Goal: Task Accomplishment & Management: Manage account settings

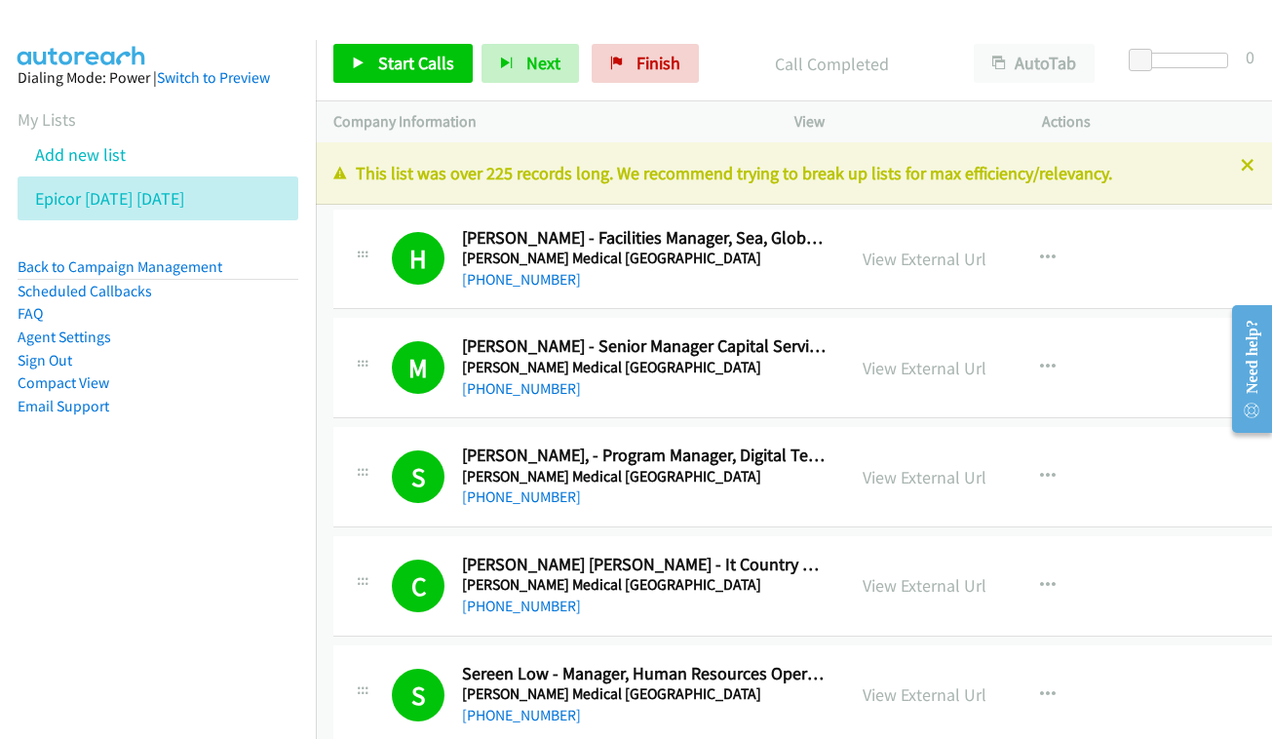
scroll to position [13665, 0]
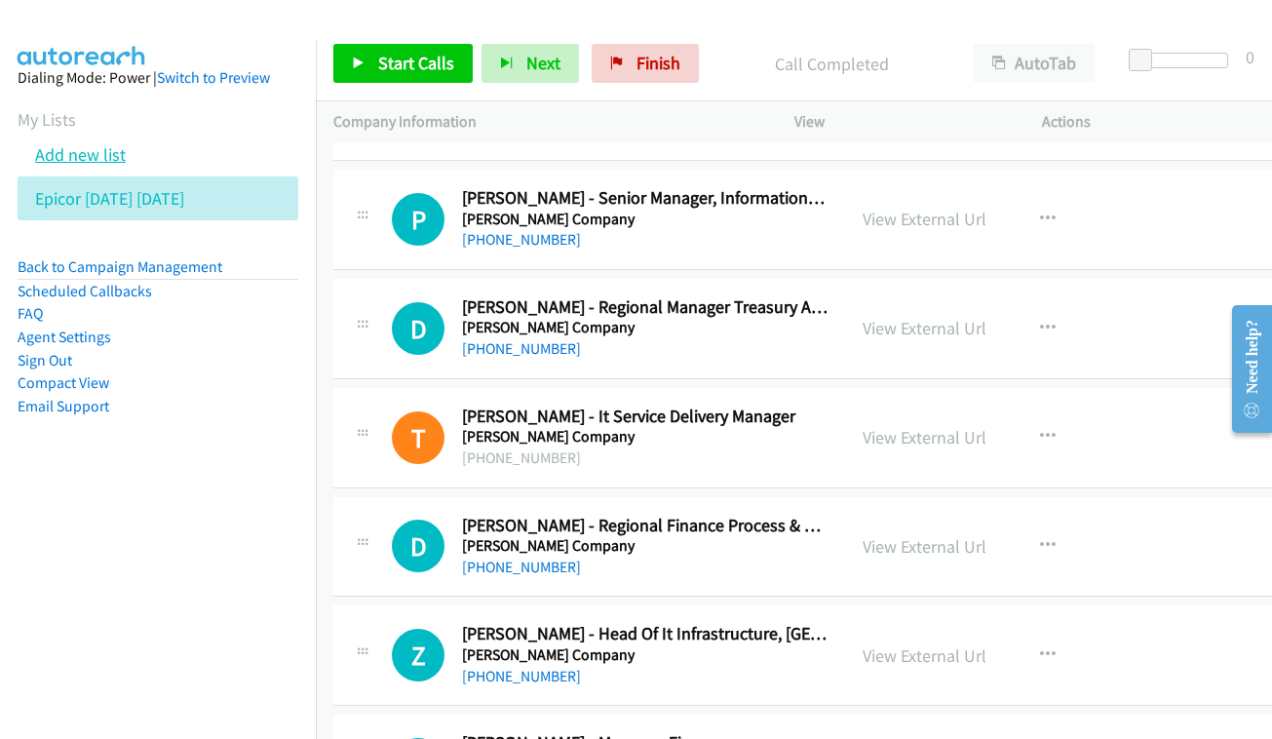
click at [92, 146] on link "Add new list" at bounding box center [80, 154] width 91 height 22
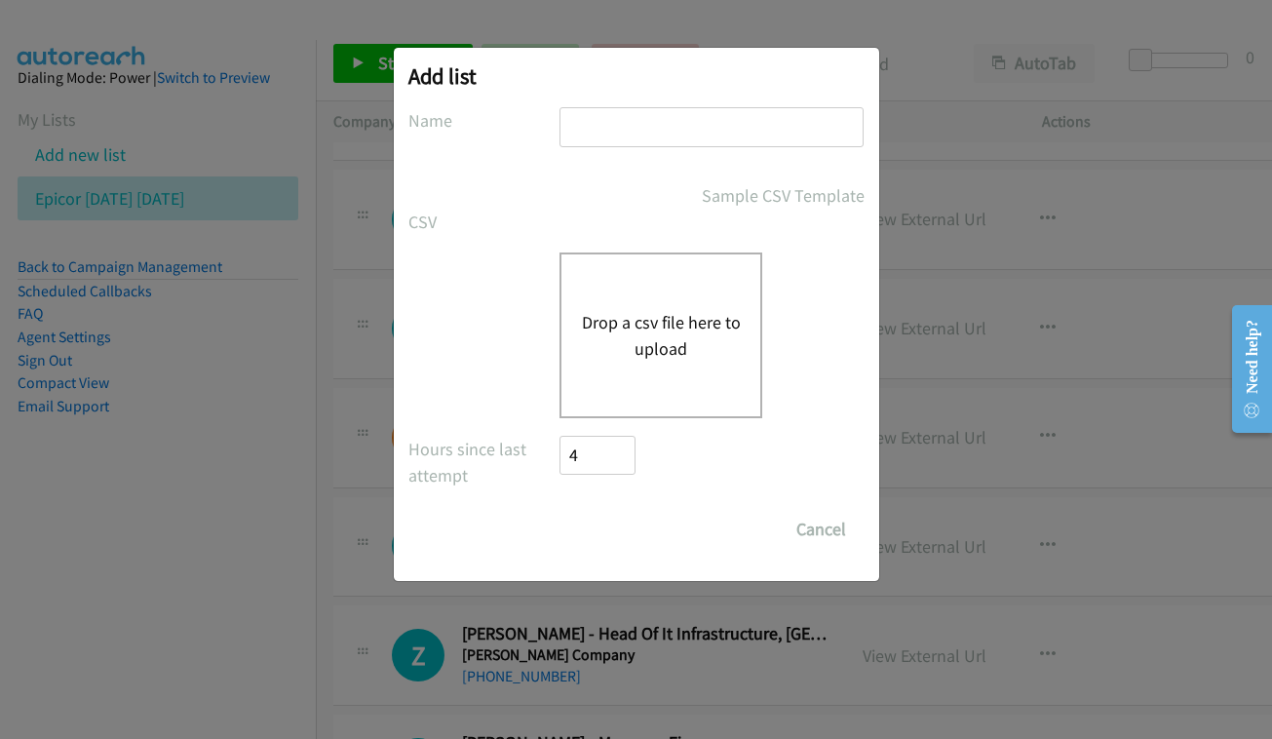
click at [681, 125] on input "text" at bounding box center [712, 127] width 304 height 40
type input "net app - oct 3 - PM"
click at [726, 299] on div "Drop a csv file here to upload" at bounding box center [661, 335] width 203 height 166
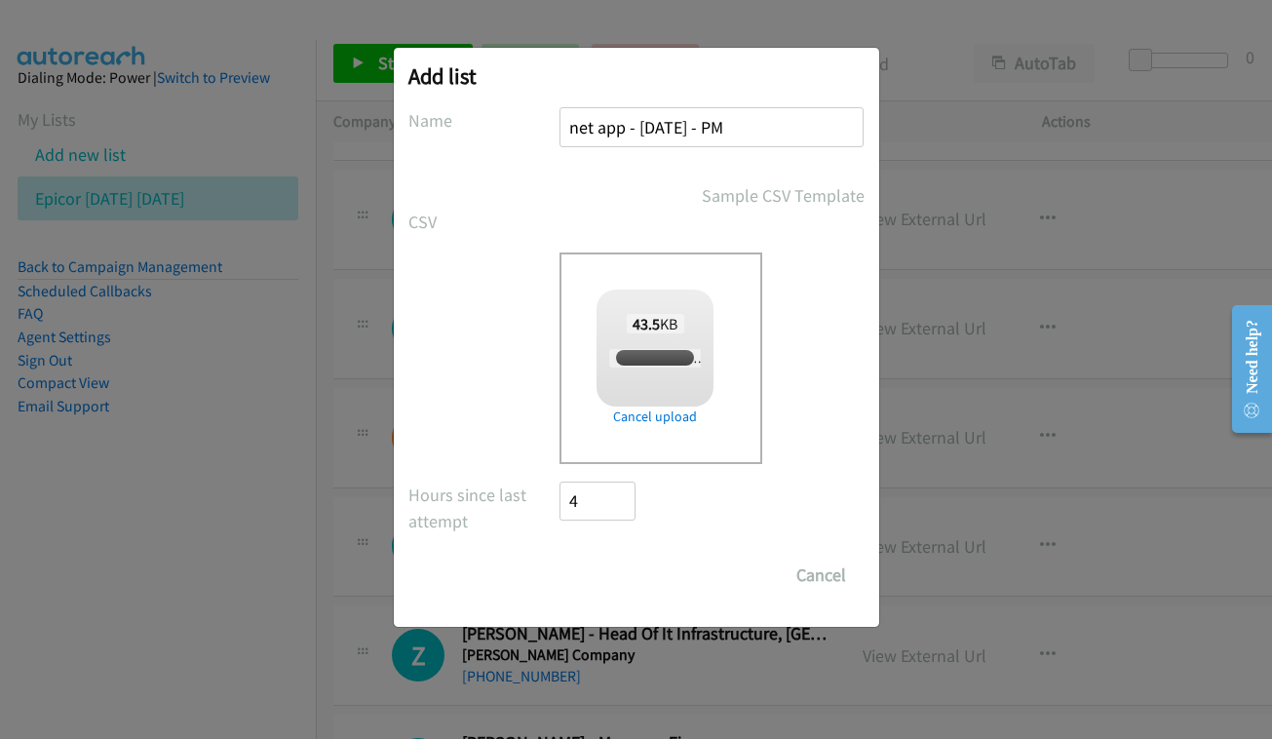
checkbox input "true"
click at [612, 588] on input "Save List" at bounding box center [612, 575] width 102 height 39
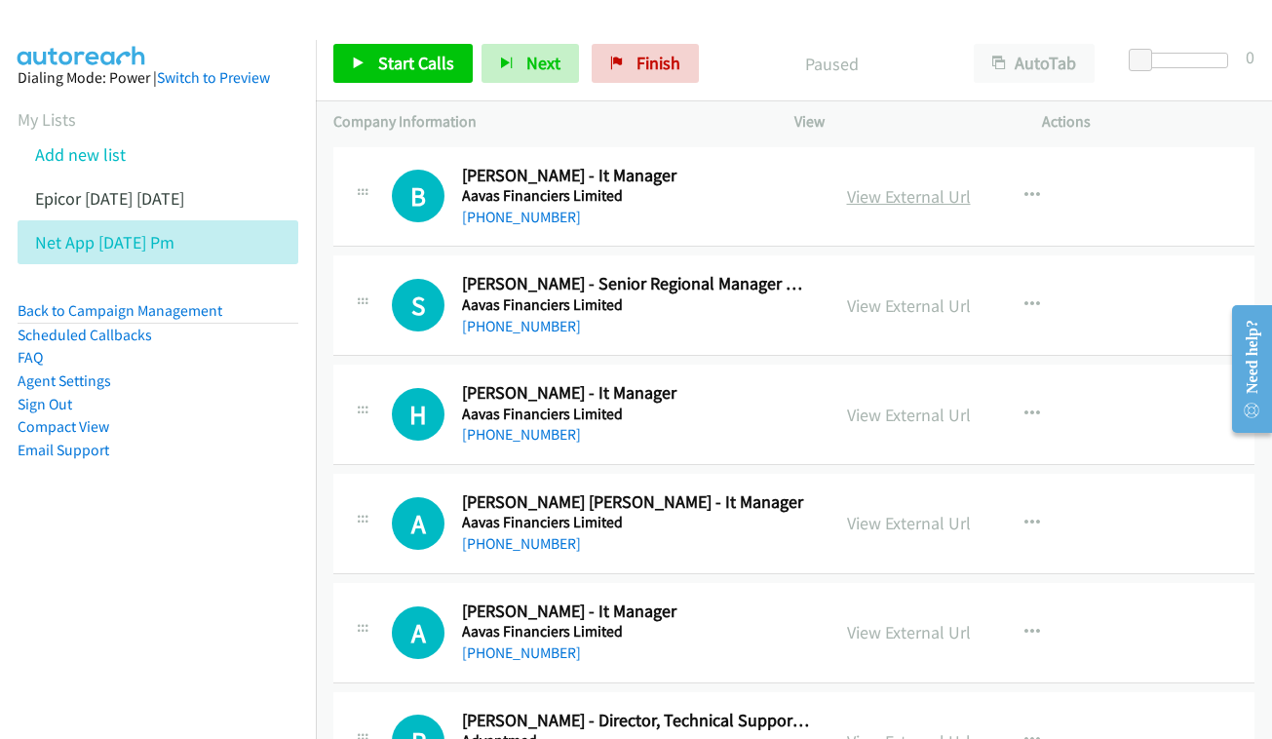
click at [927, 189] on link "View External Url" at bounding box center [909, 196] width 124 height 22
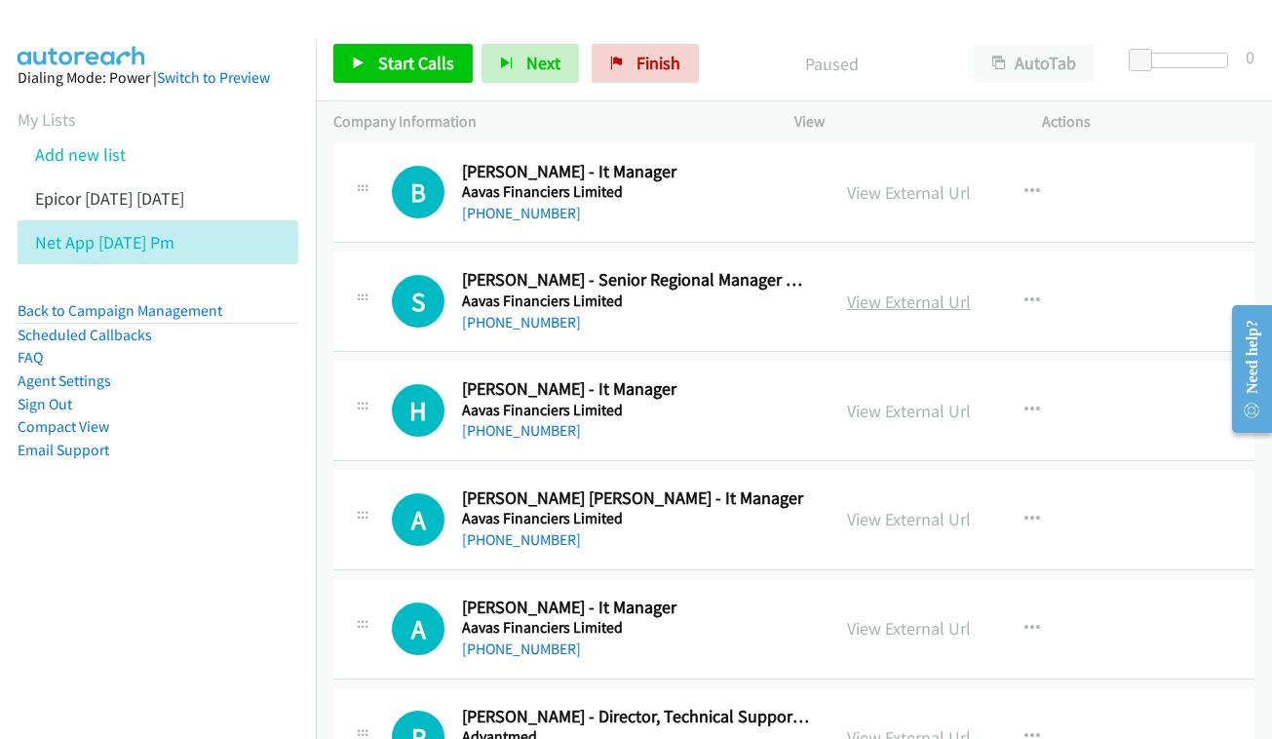
click at [879, 304] on link "View External Url" at bounding box center [909, 302] width 124 height 22
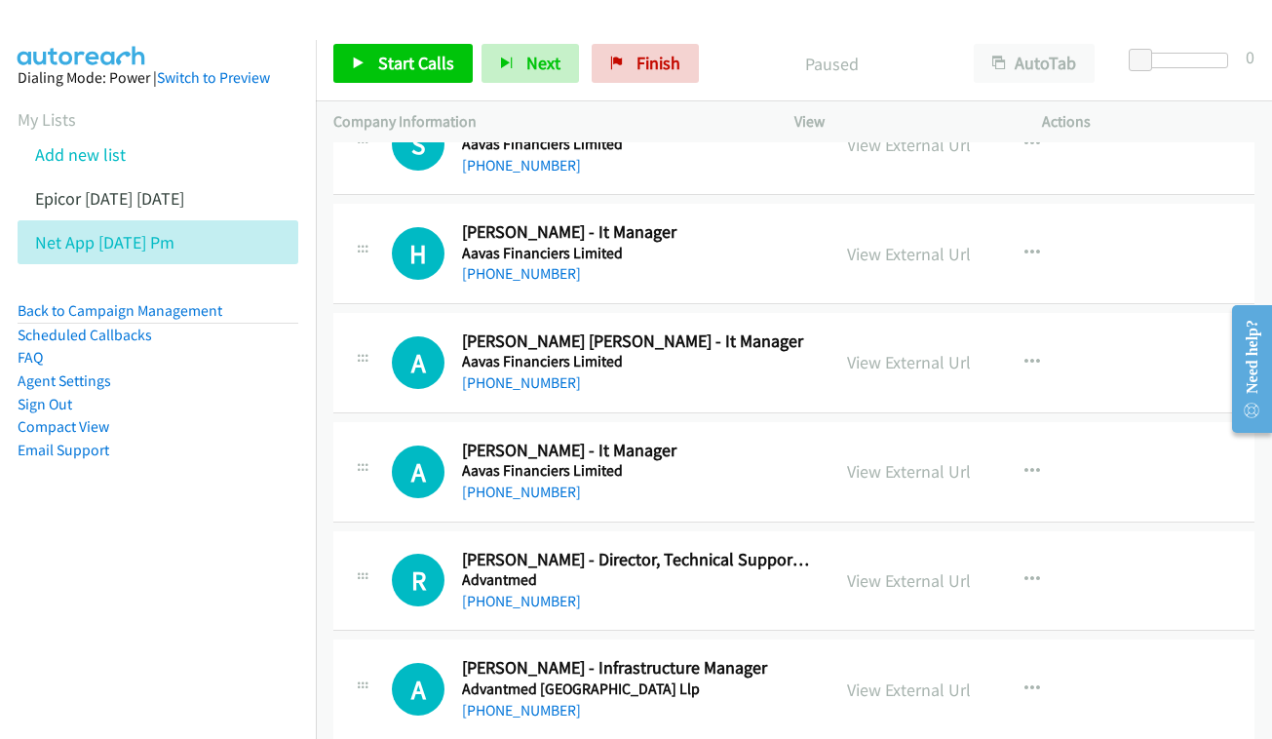
scroll to position [165, 0]
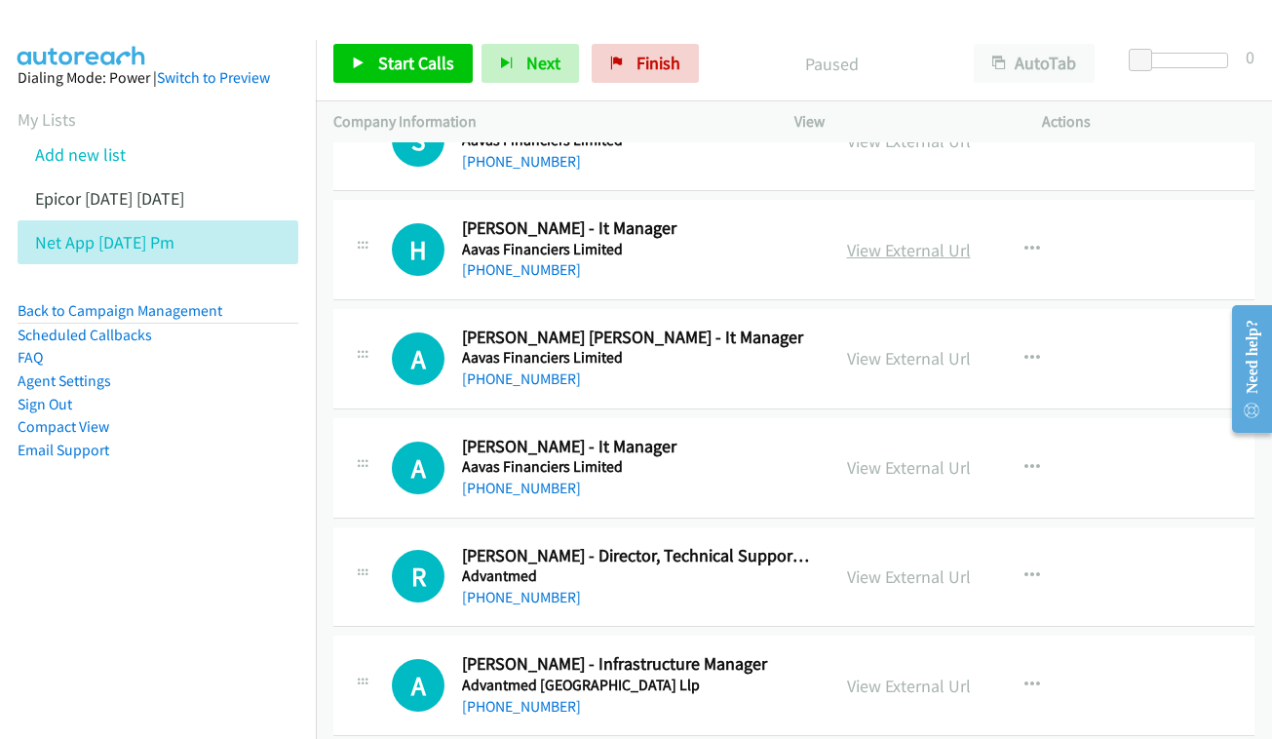
click at [901, 247] on link "View External Url" at bounding box center [909, 250] width 124 height 22
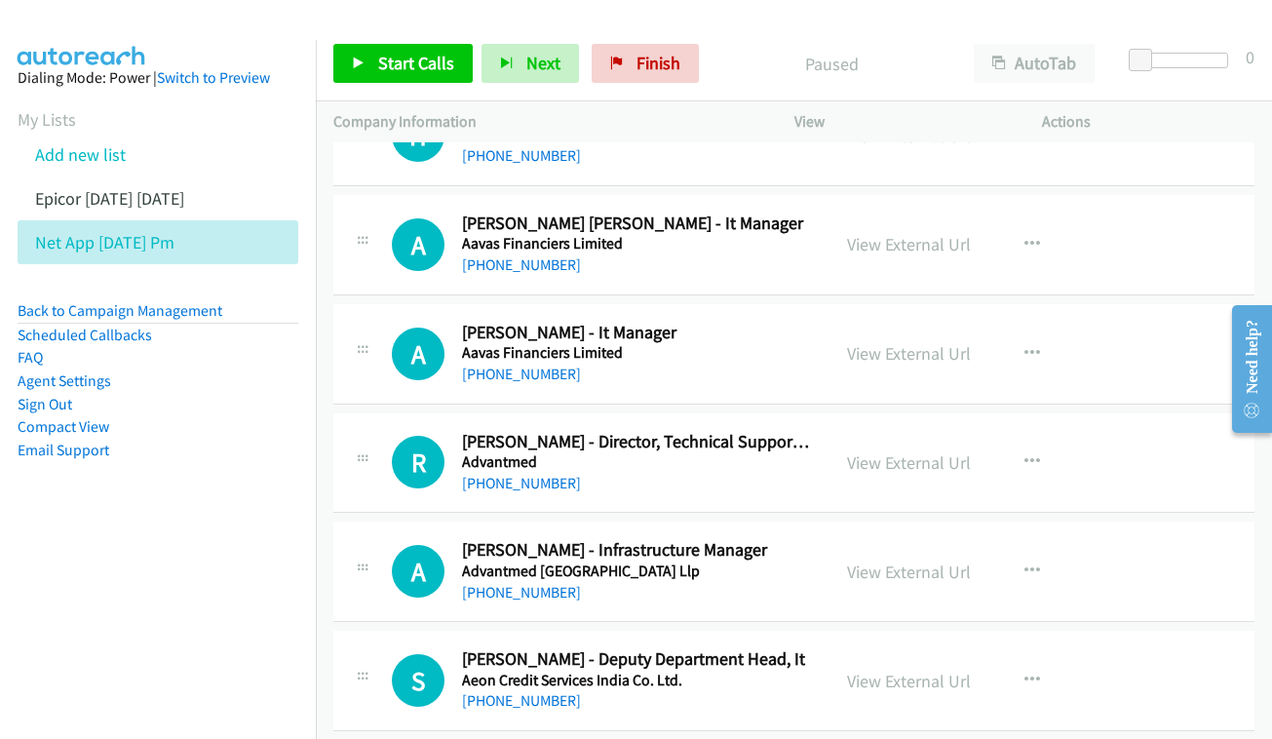
scroll to position [284, 0]
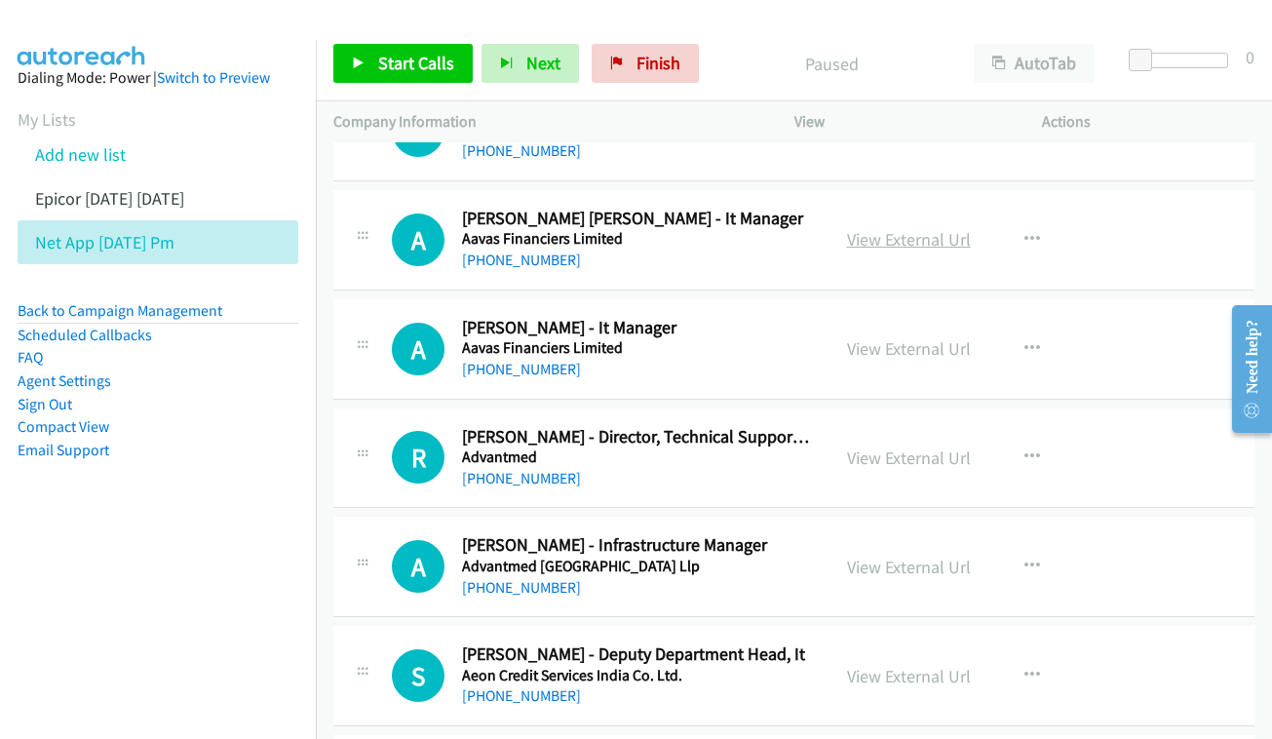
click at [889, 232] on link "View External Url" at bounding box center [909, 239] width 124 height 22
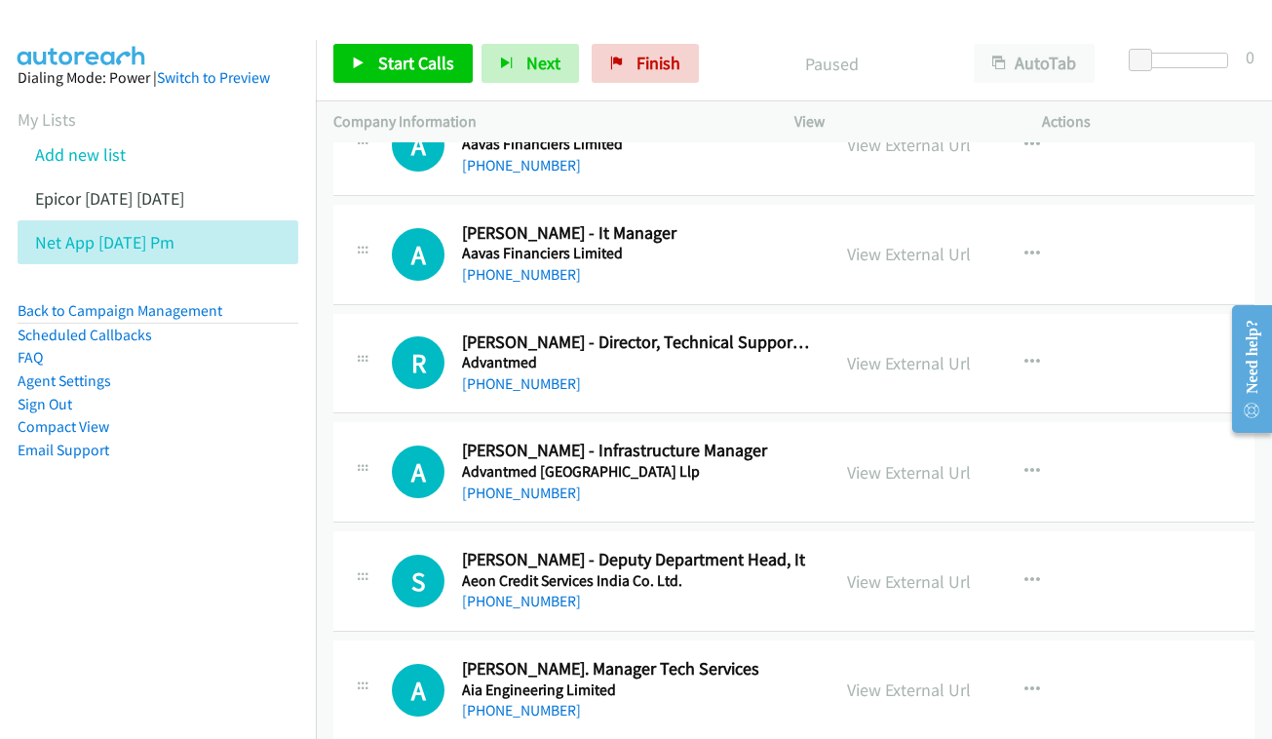
scroll to position [382, 0]
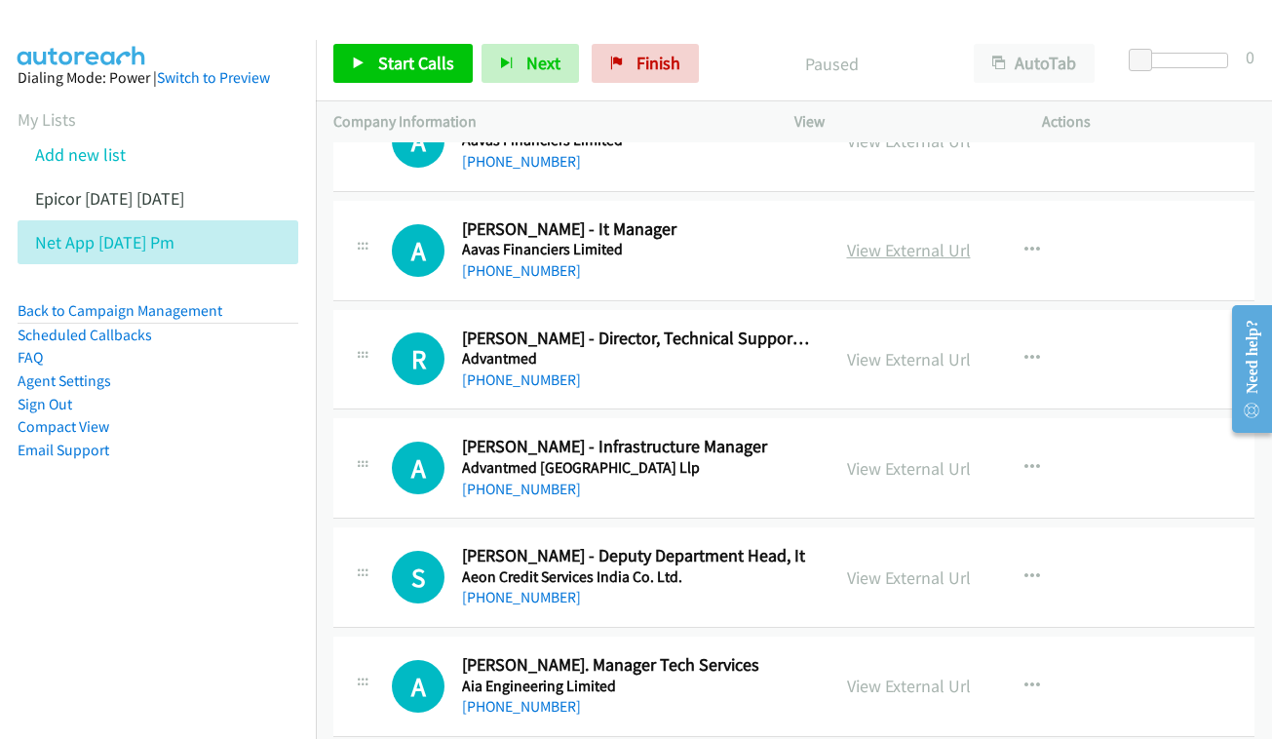
click at [885, 239] on link "View External Url" at bounding box center [909, 250] width 124 height 22
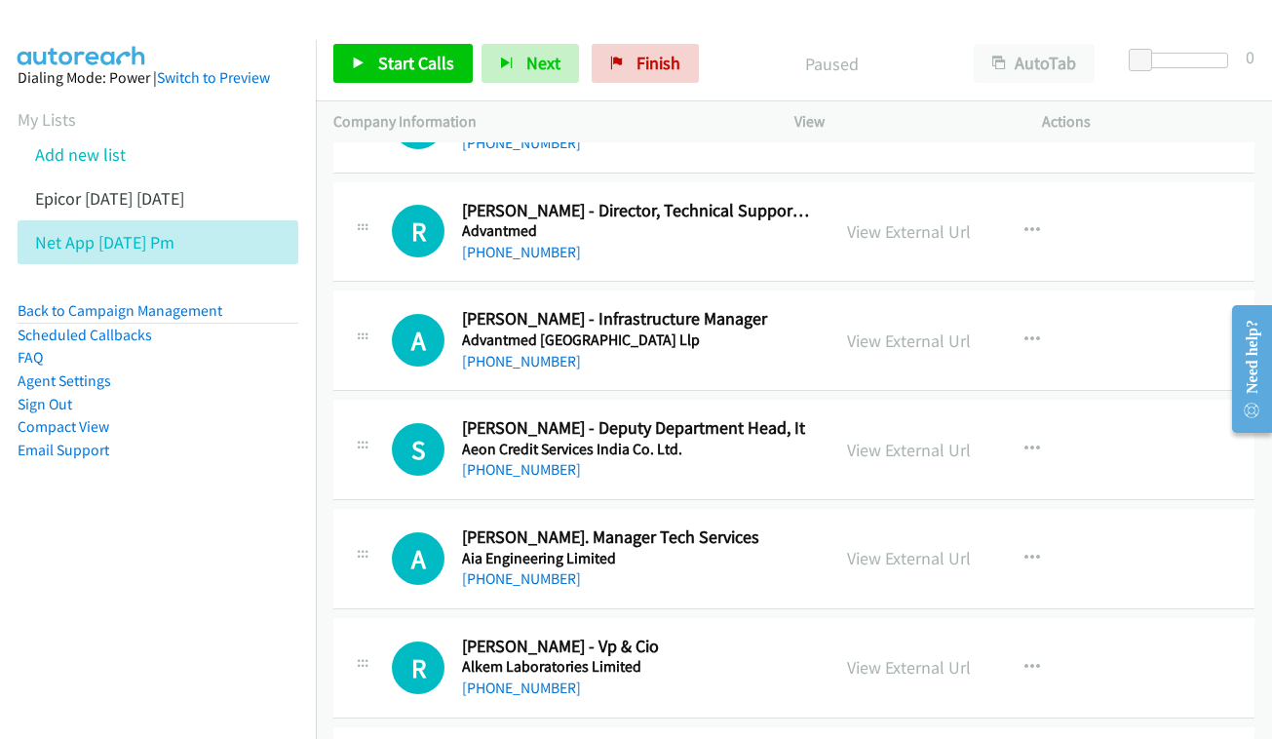
scroll to position [514, 0]
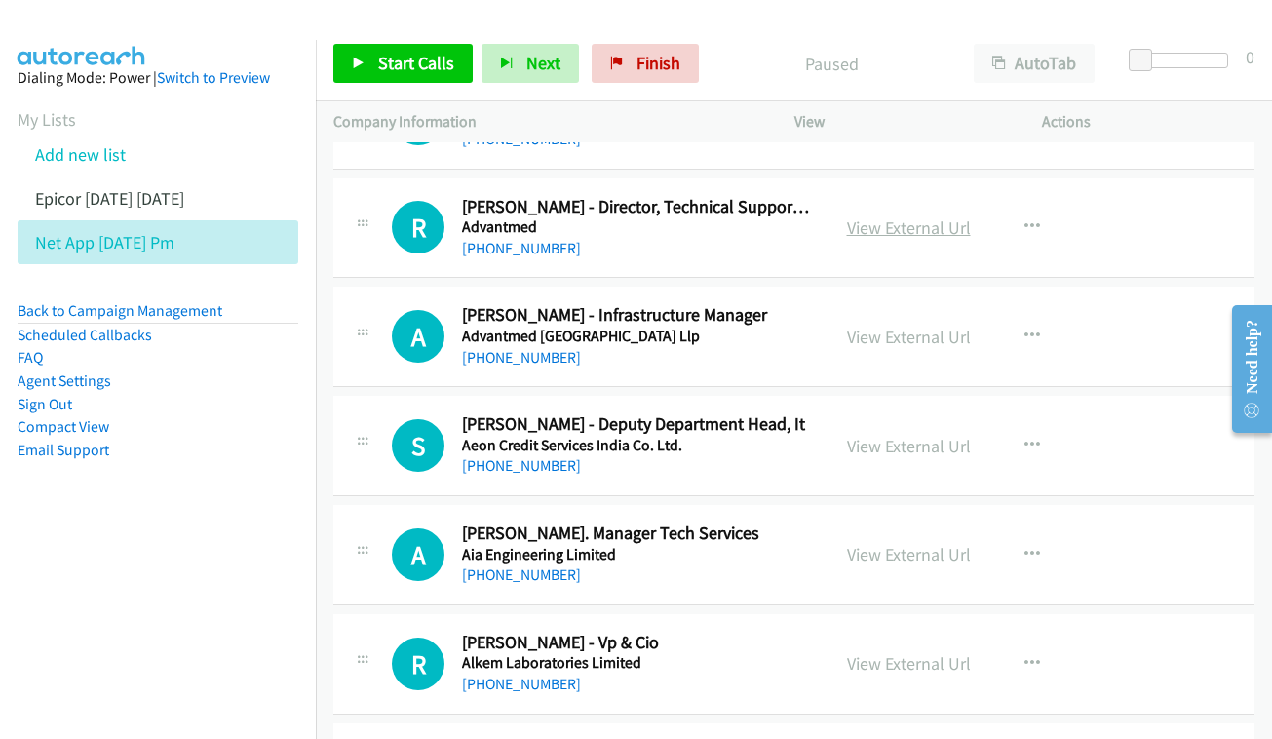
click at [901, 216] on link "View External Url" at bounding box center [909, 227] width 124 height 22
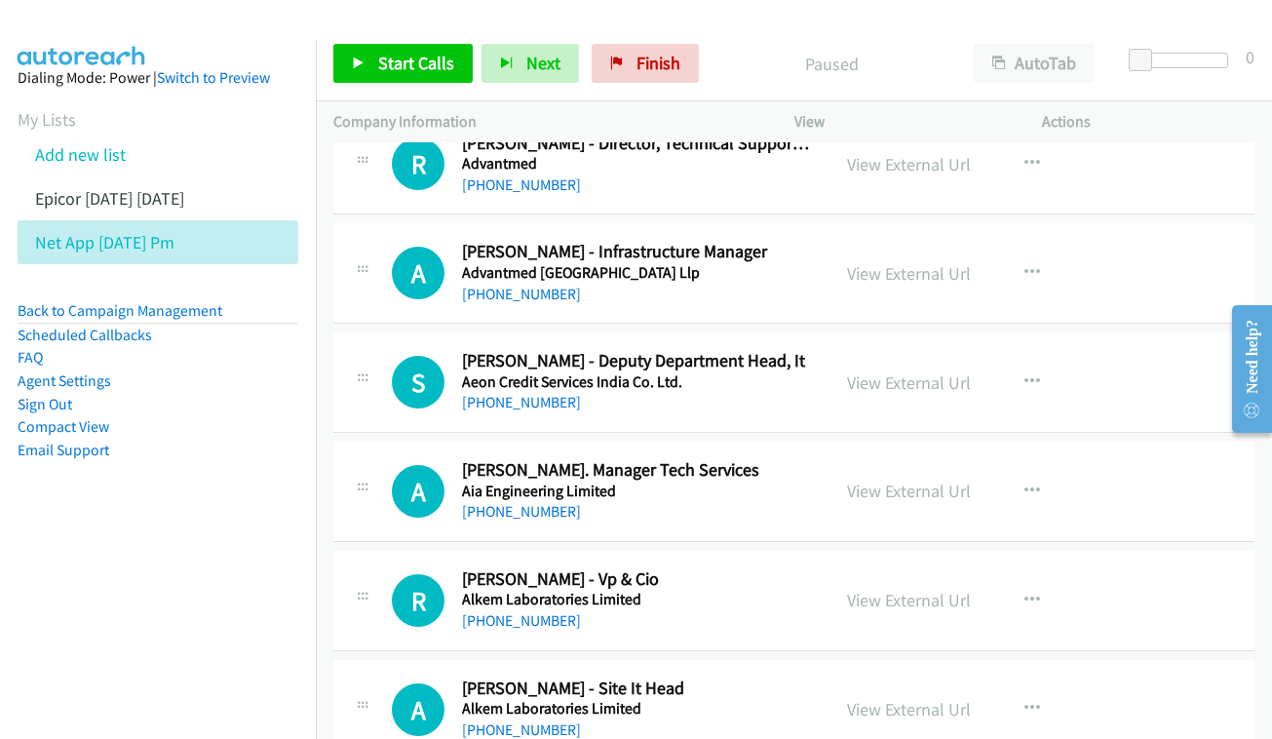
scroll to position [613, 0]
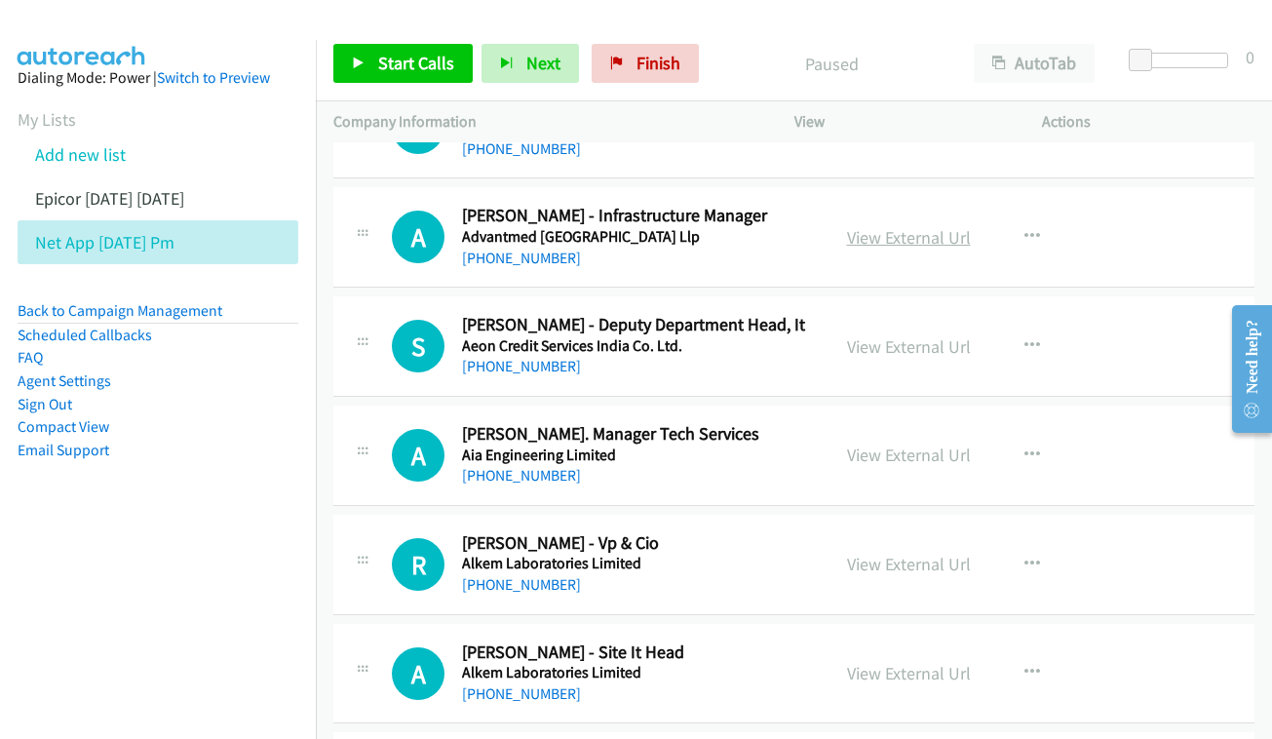
click at [849, 226] on link "View External Url" at bounding box center [909, 237] width 124 height 22
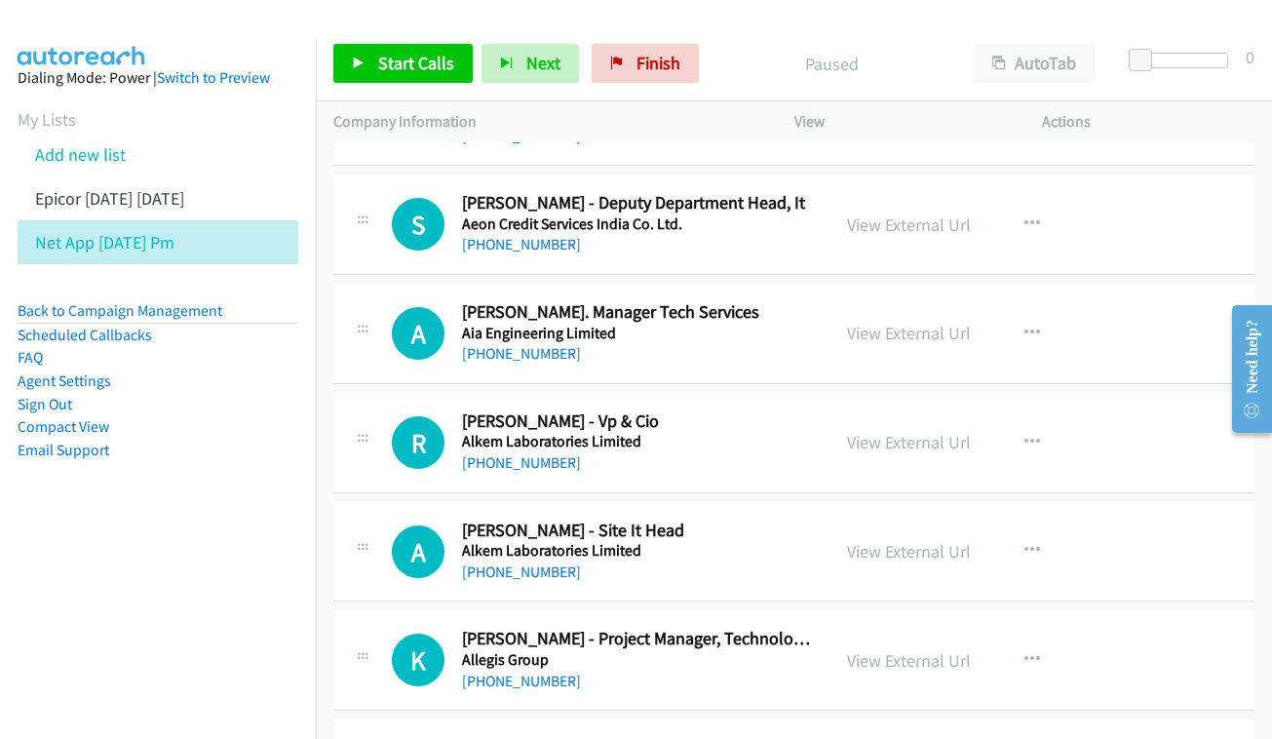
scroll to position [739, 0]
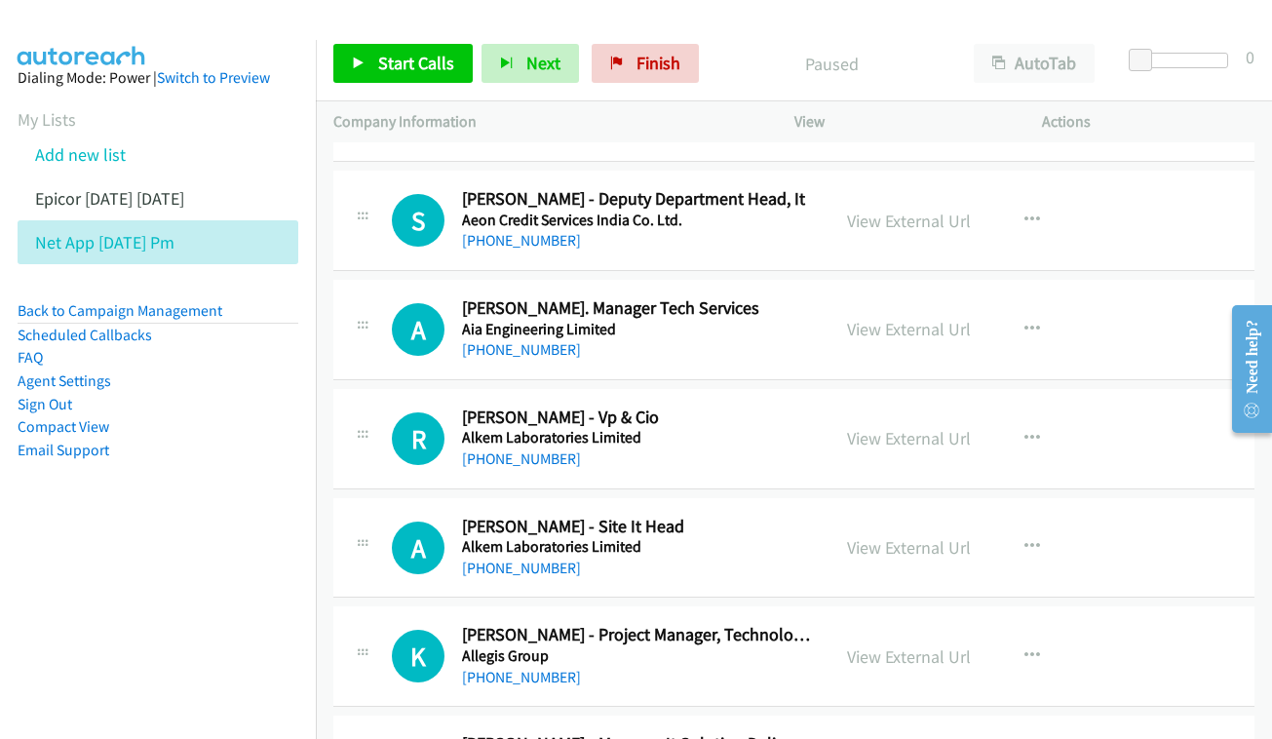
click at [869, 208] on div "View External Url" at bounding box center [909, 221] width 124 height 26
click at [891, 210] on link "View External Url" at bounding box center [909, 221] width 124 height 22
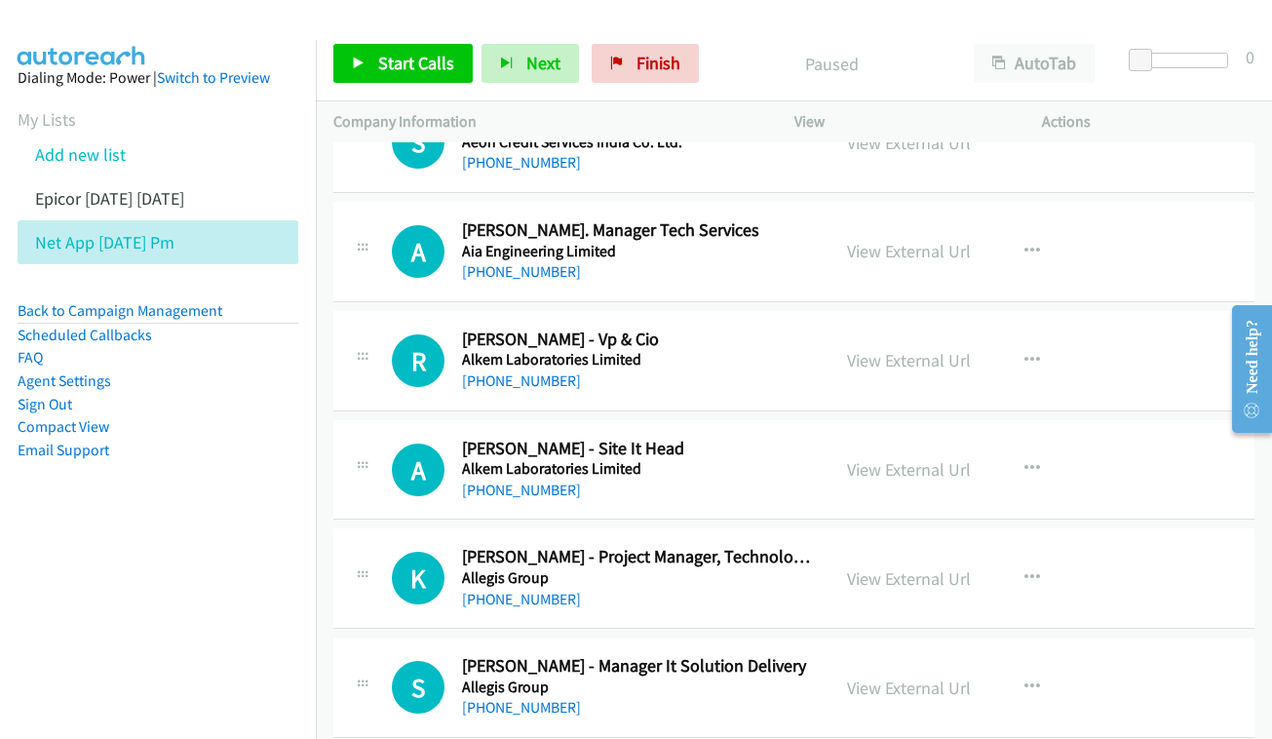
scroll to position [847, 0]
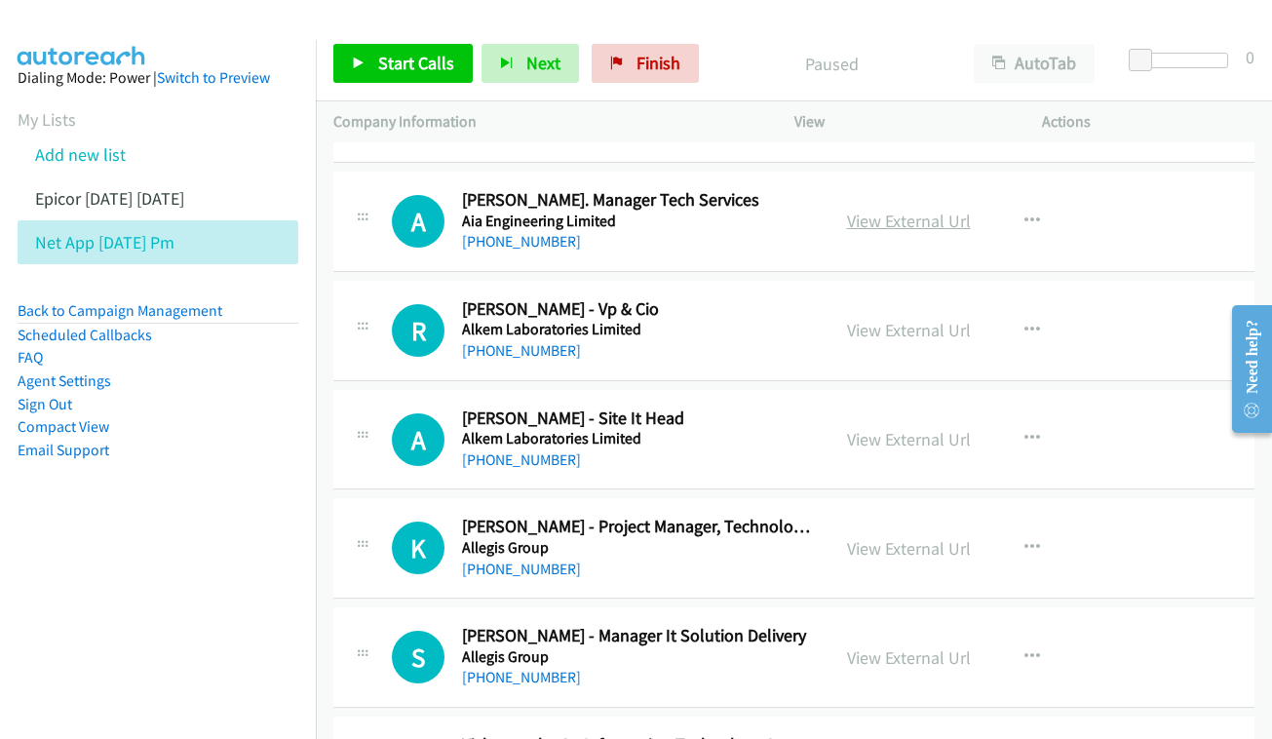
click at [893, 210] on link "View External Url" at bounding box center [909, 221] width 124 height 22
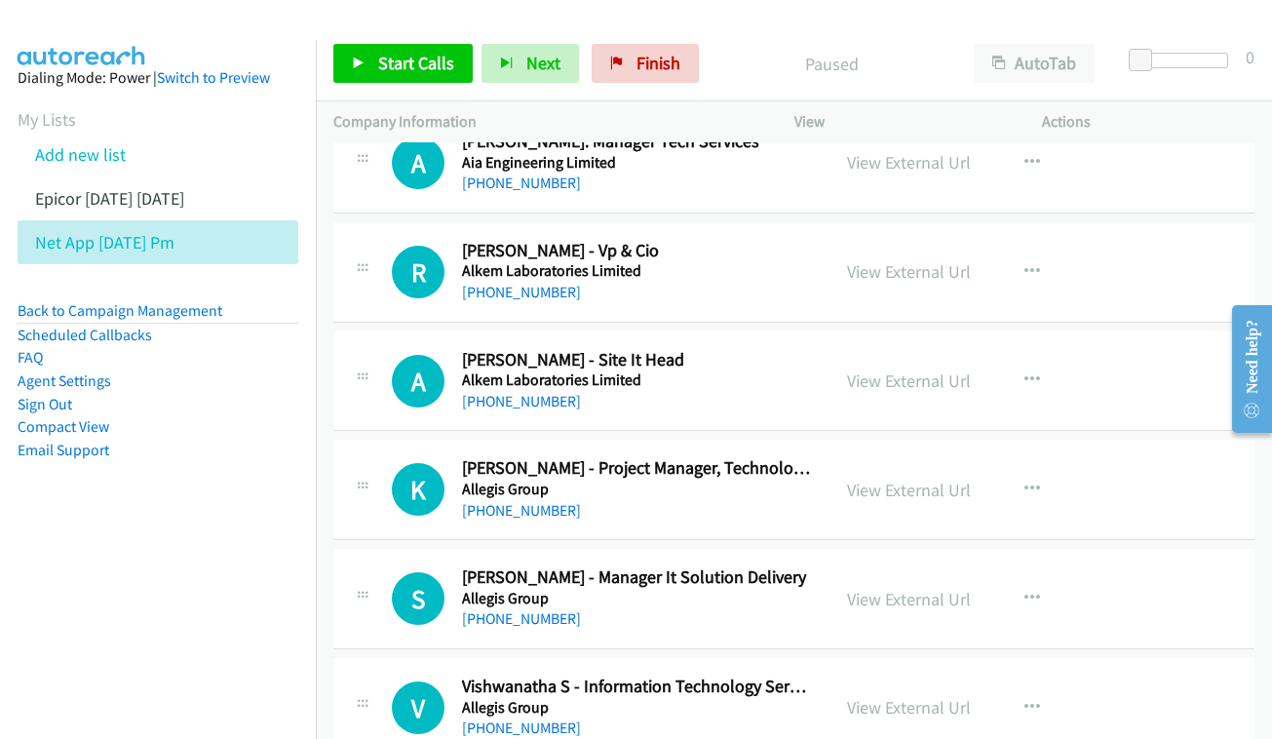
scroll to position [941, 0]
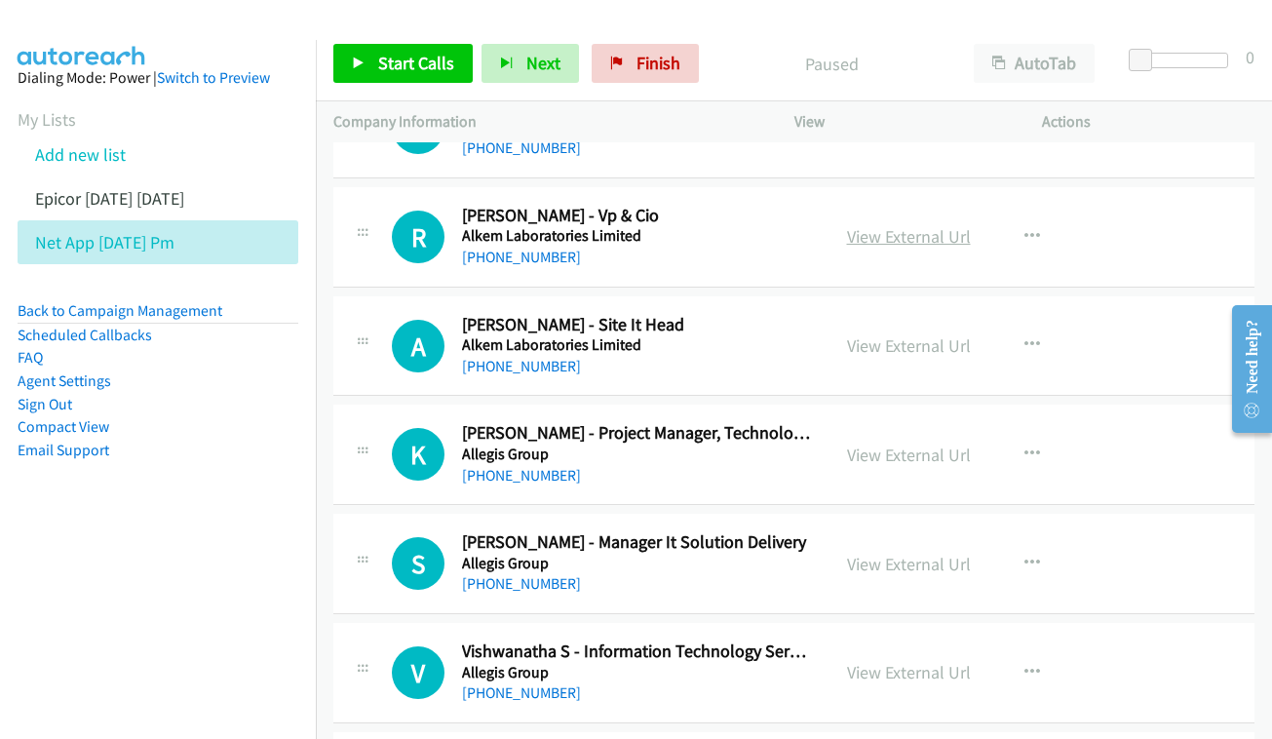
click at [883, 225] on link "View External Url" at bounding box center [909, 236] width 124 height 22
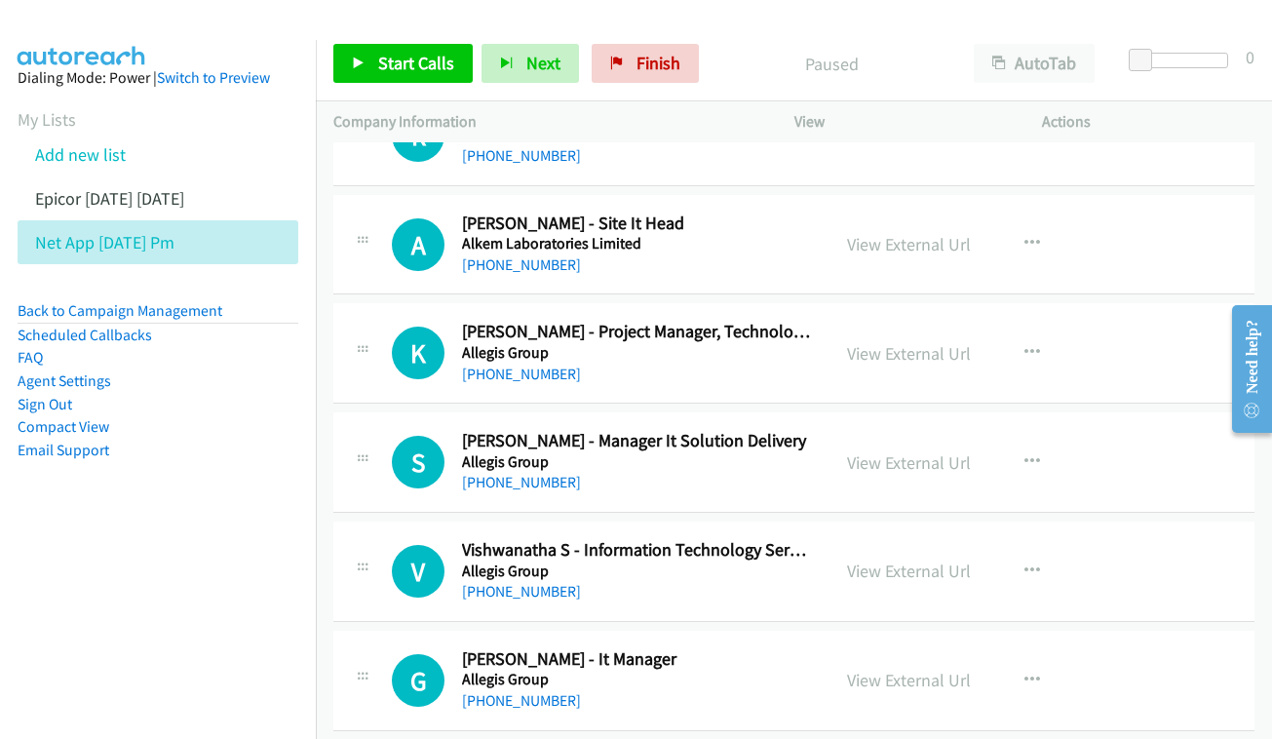
scroll to position [1046, 0]
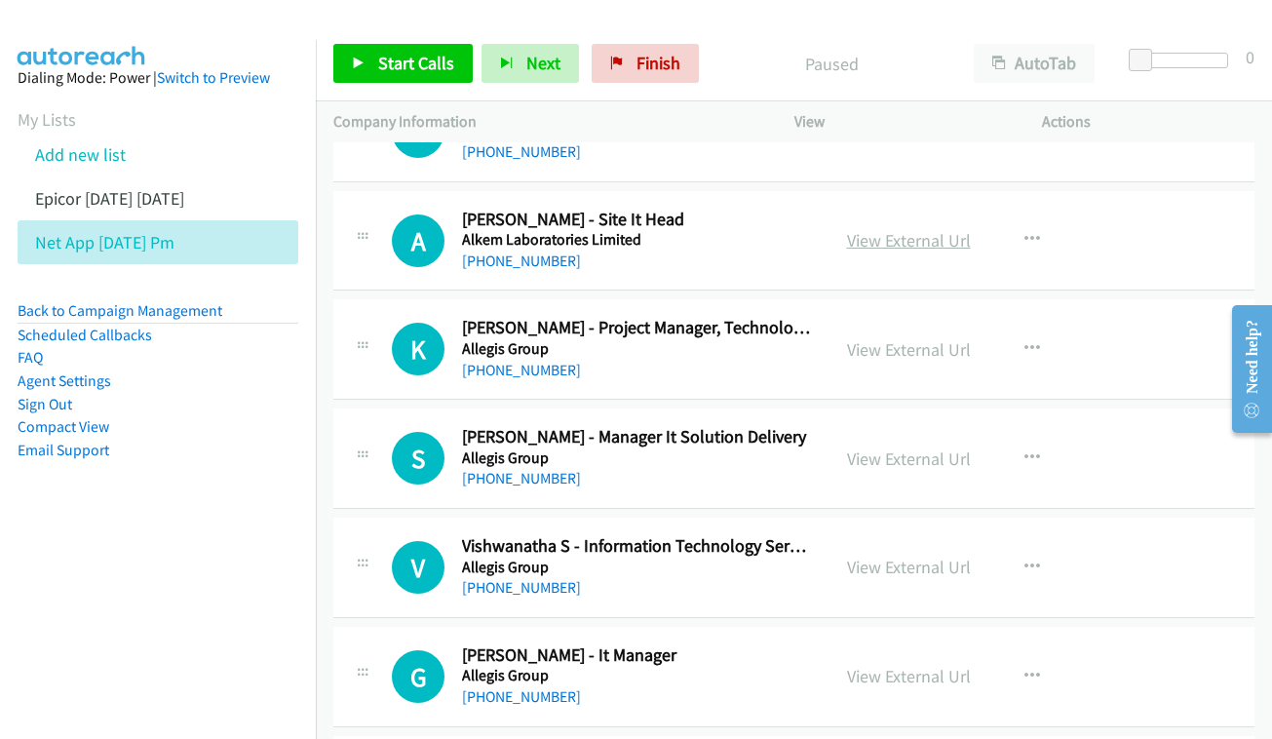
click at [904, 229] on link "View External Url" at bounding box center [909, 240] width 124 height 22
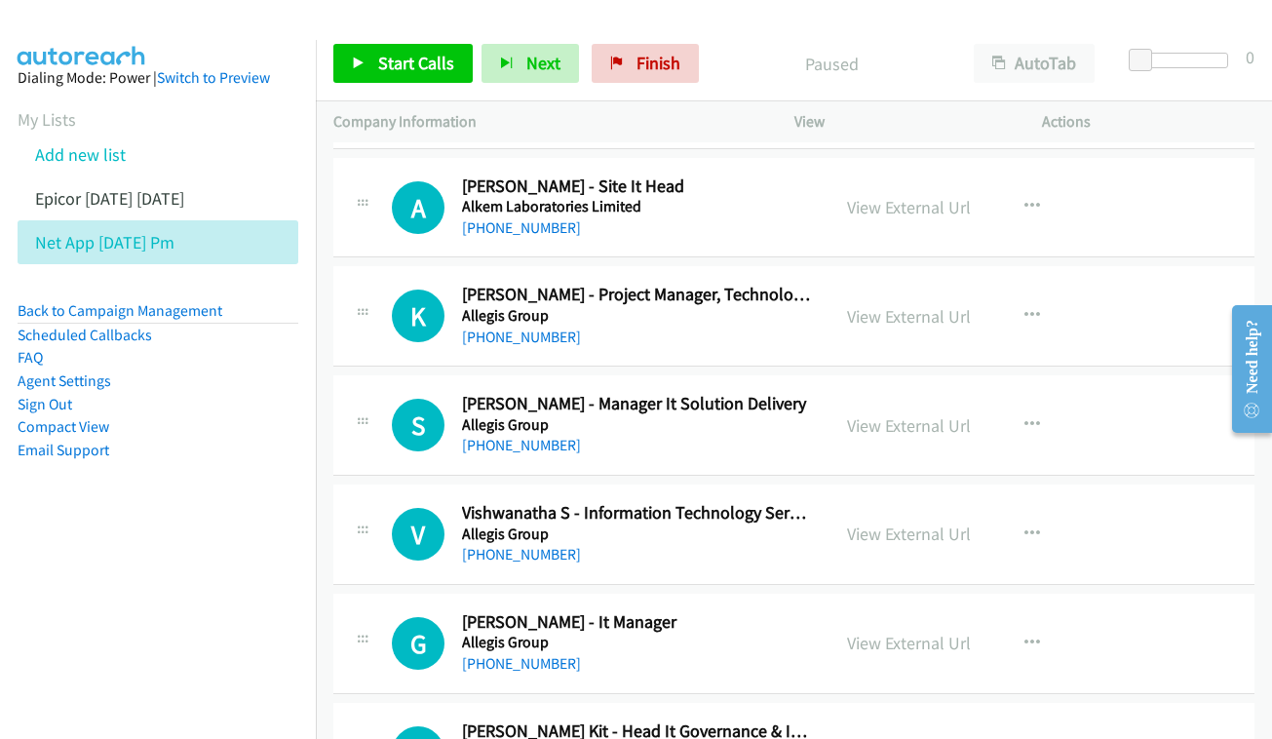
scroll to position [1146, 0]
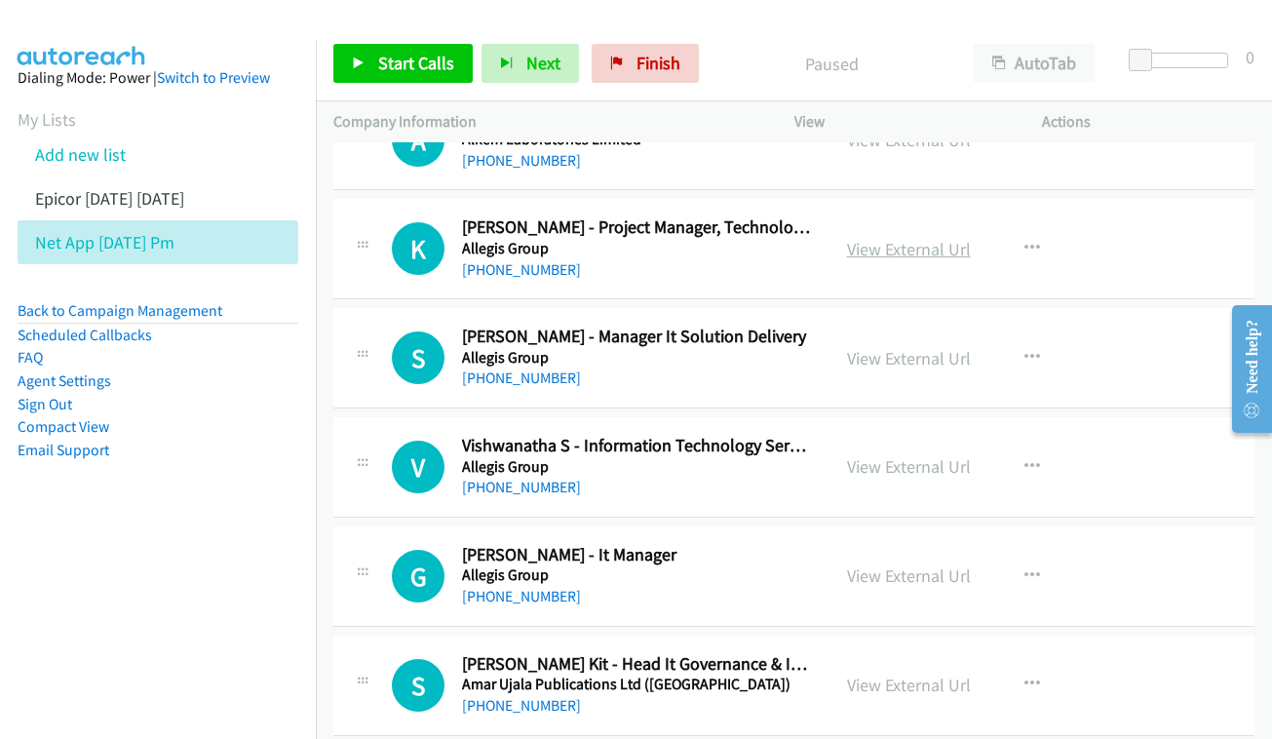
click at [892, 239] on link "View External Url" at bounding box center [909, 249] width 124 height 22
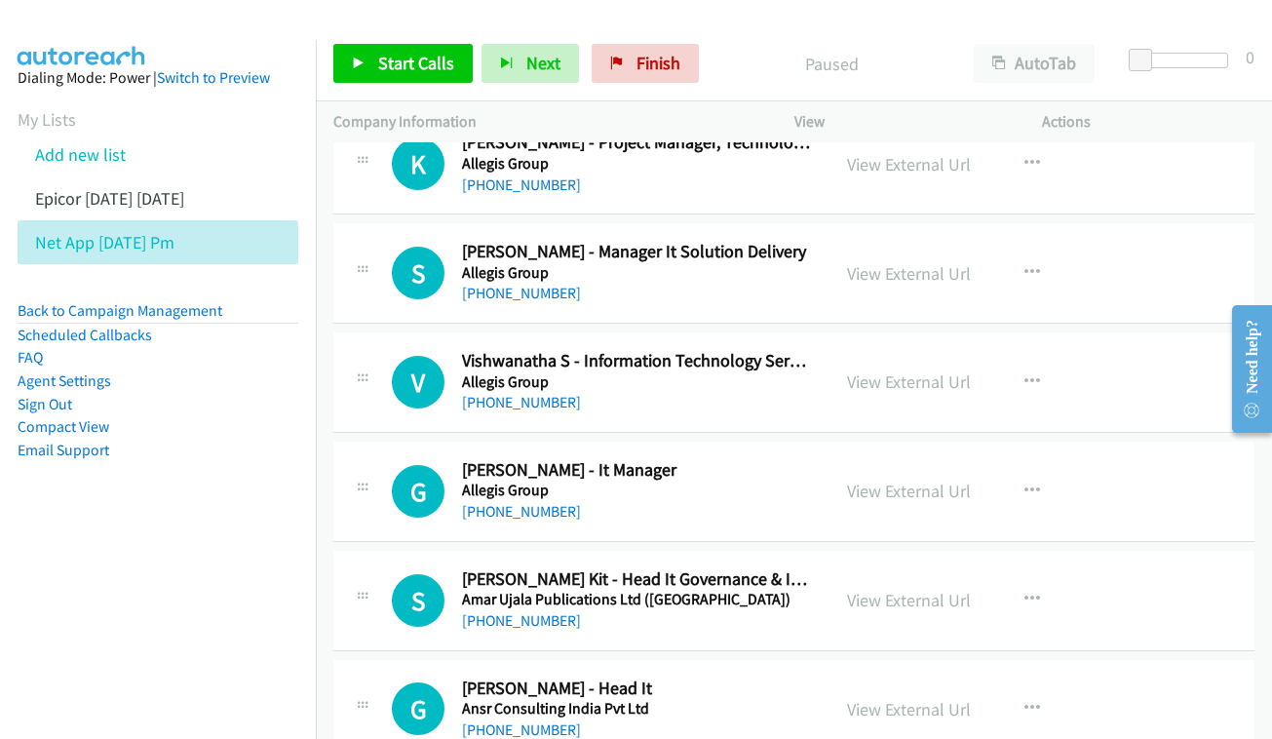
scroll to position [1235, 0]
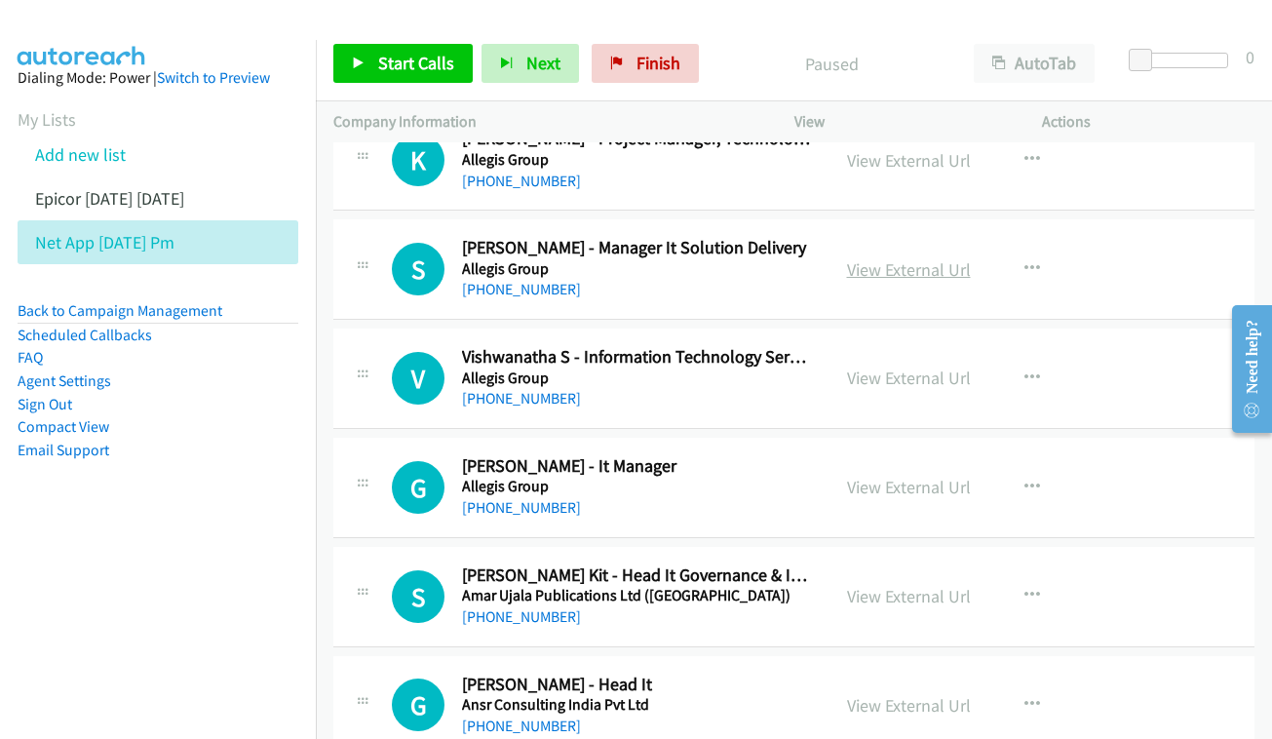
click at [881, 258] on link "View External Url" at bounding box center [909, 269] width 124 height 22
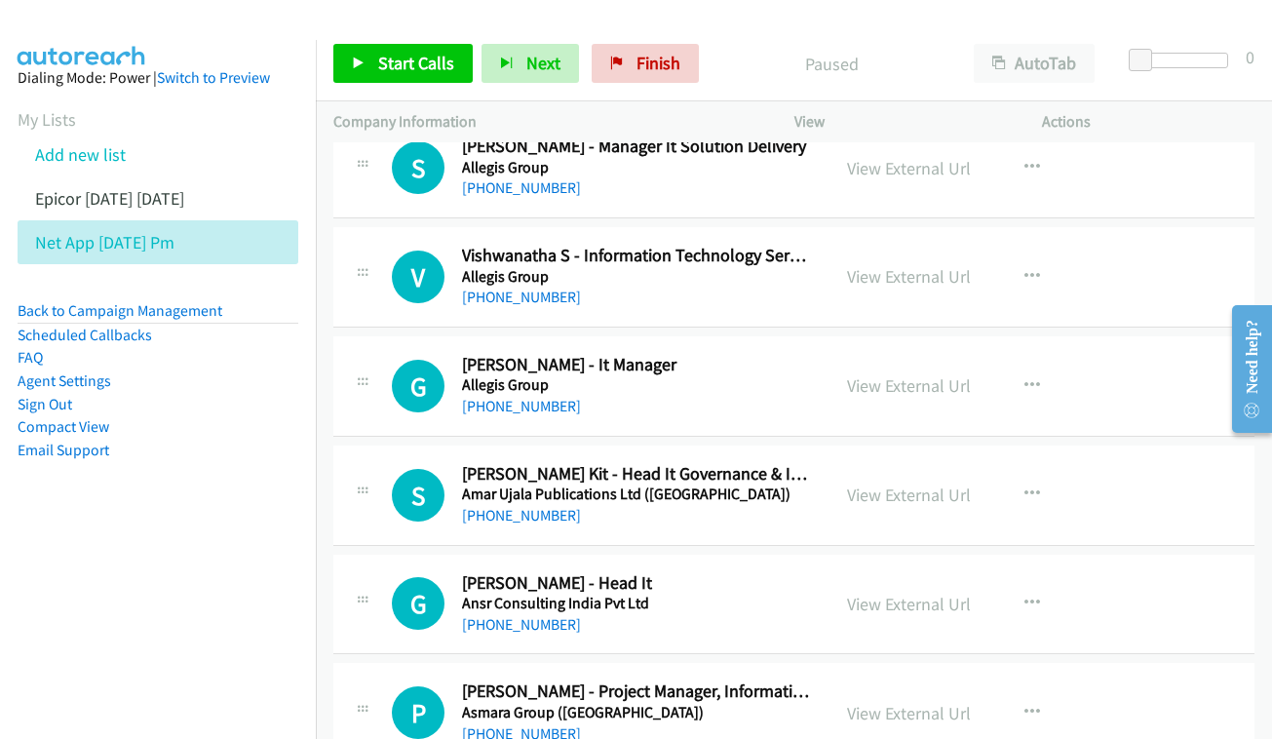
scroll to position [1366, 0]
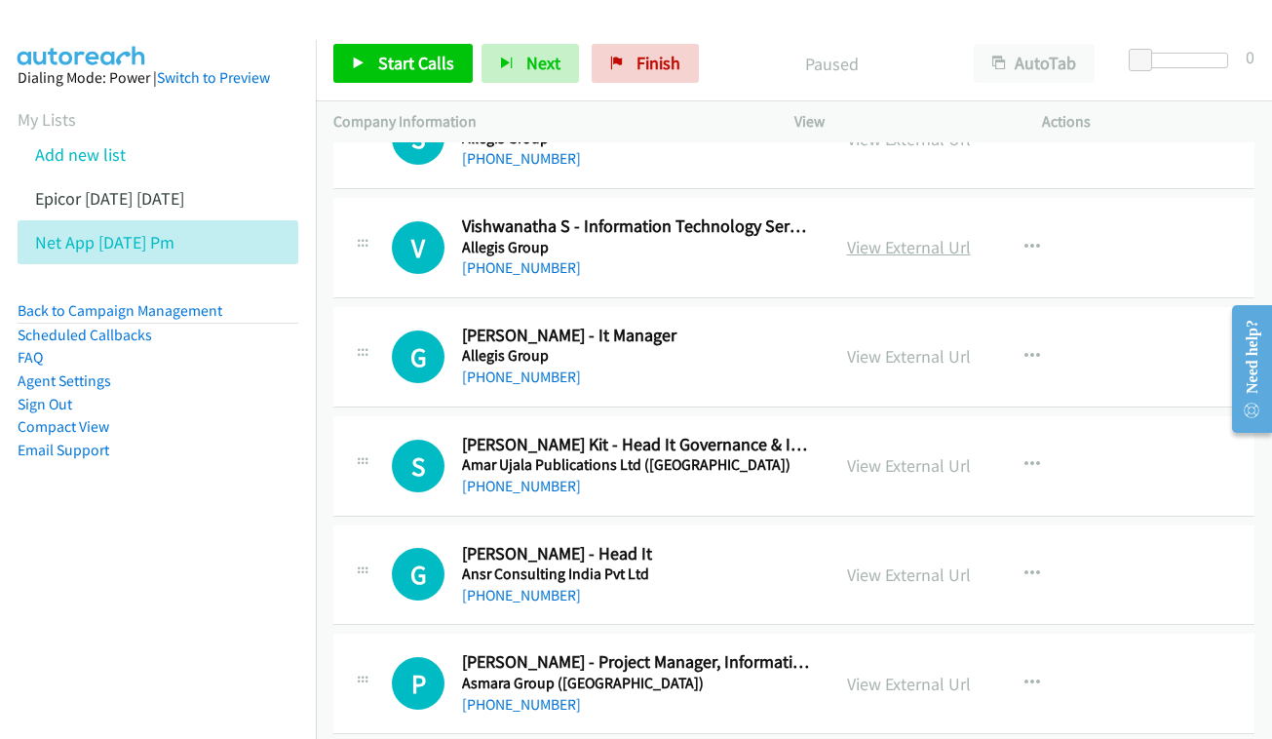
click at [926, 236] on link "View External Url" at bounding box center [909, 247] width 124 height 22
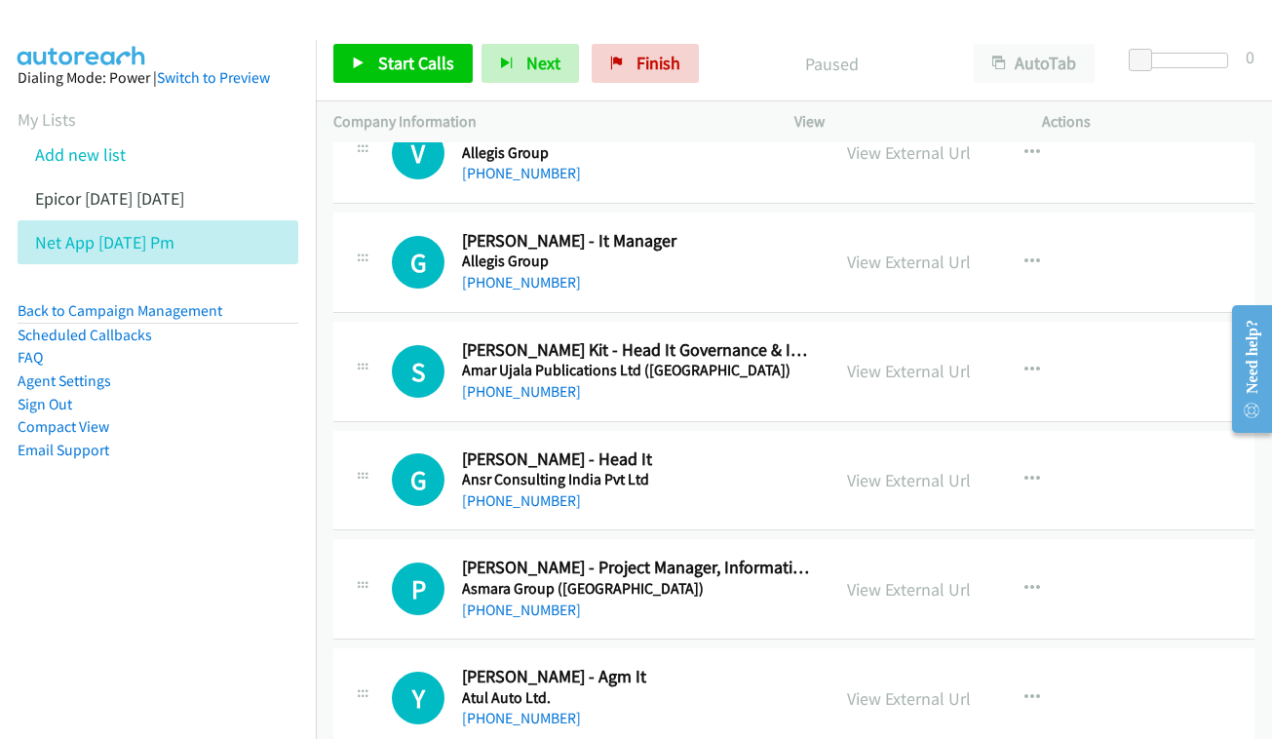
scroll to position [1464, 0]
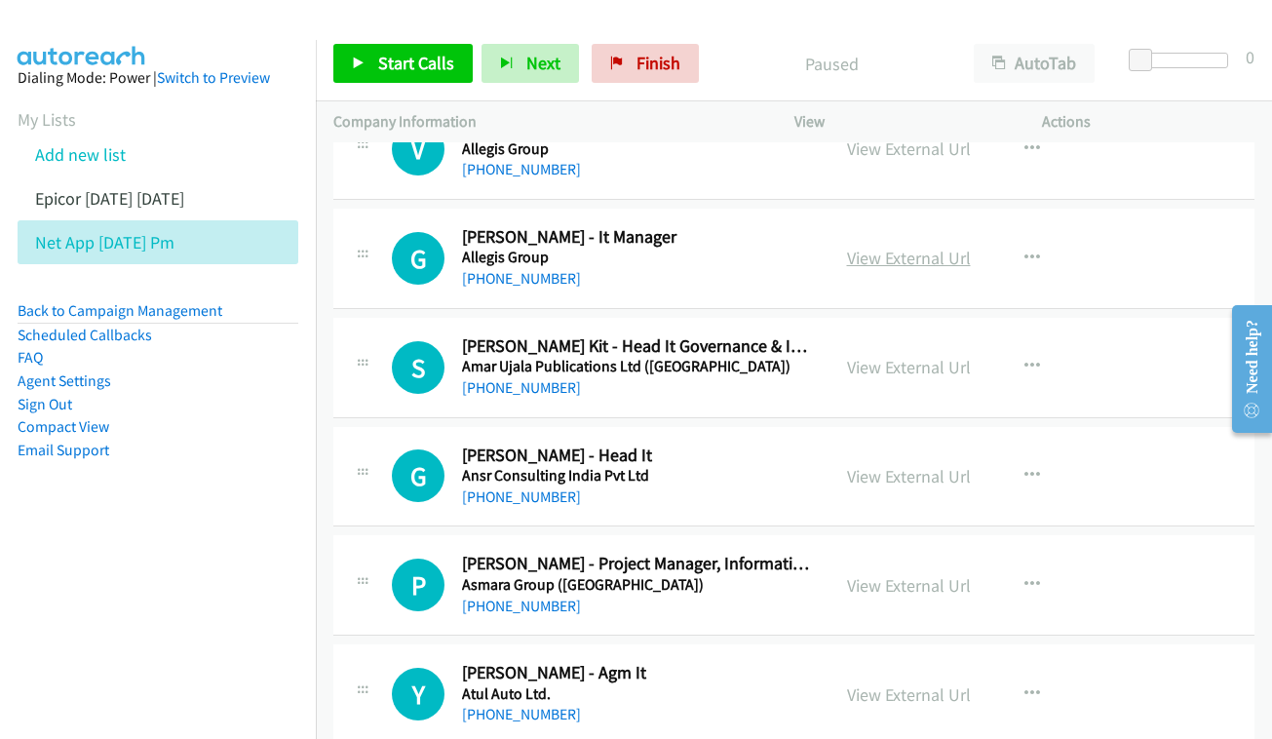
click at [874, 247] on link "View External Url" at bounding box center [909, 258] width 124 height 22
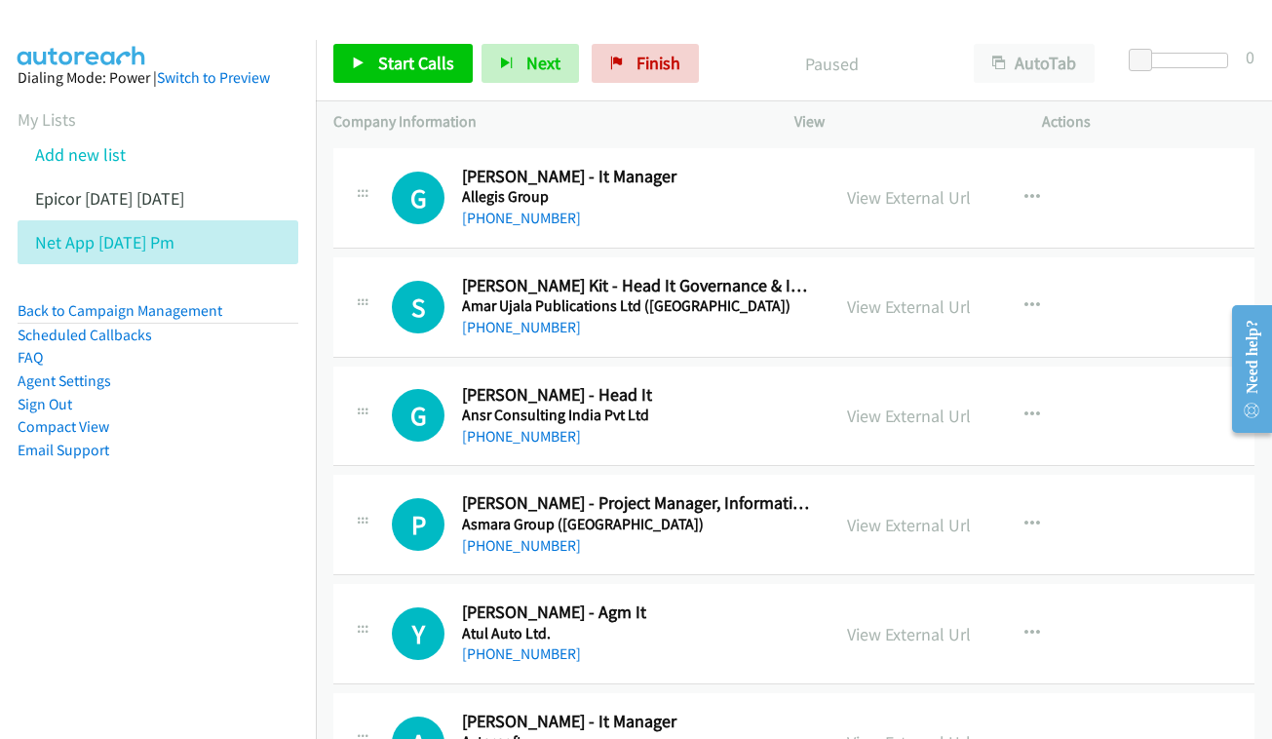
scroll to position [1529, 0]
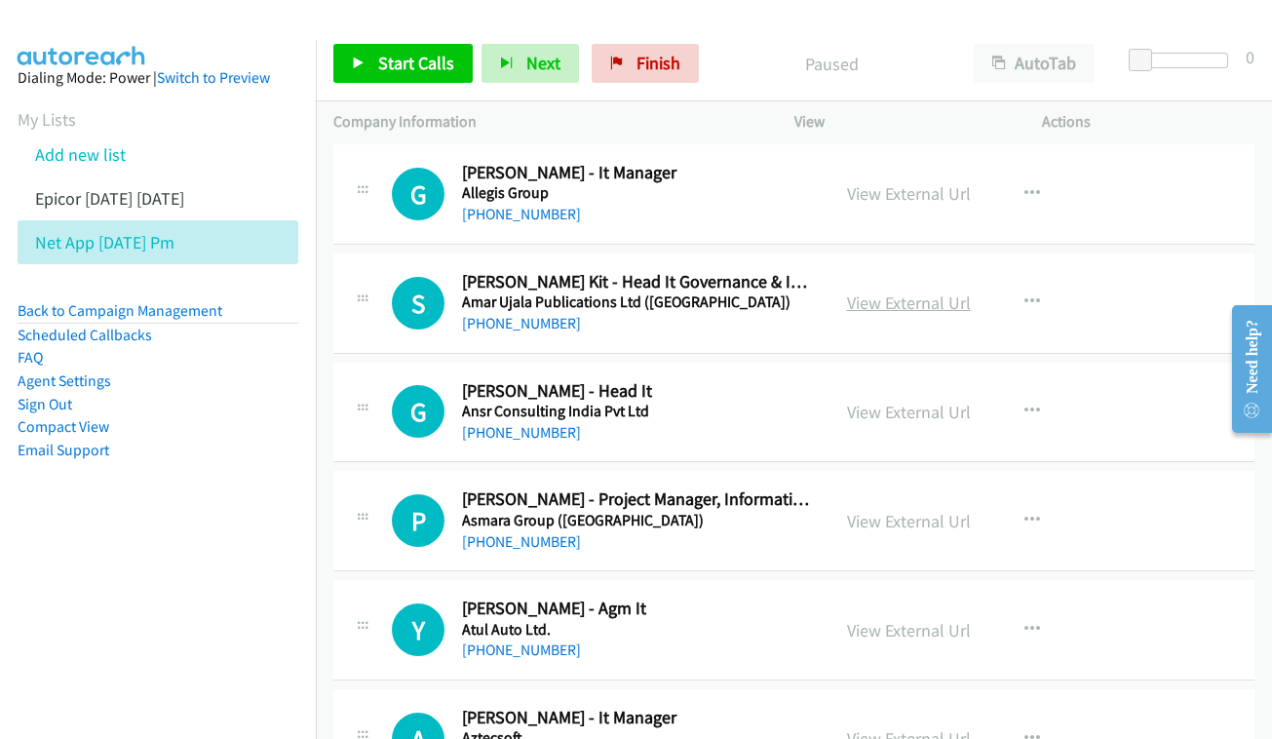
click at [906, 291] on link "View External Url" at bounding box center [909, 302] width 124 height 22
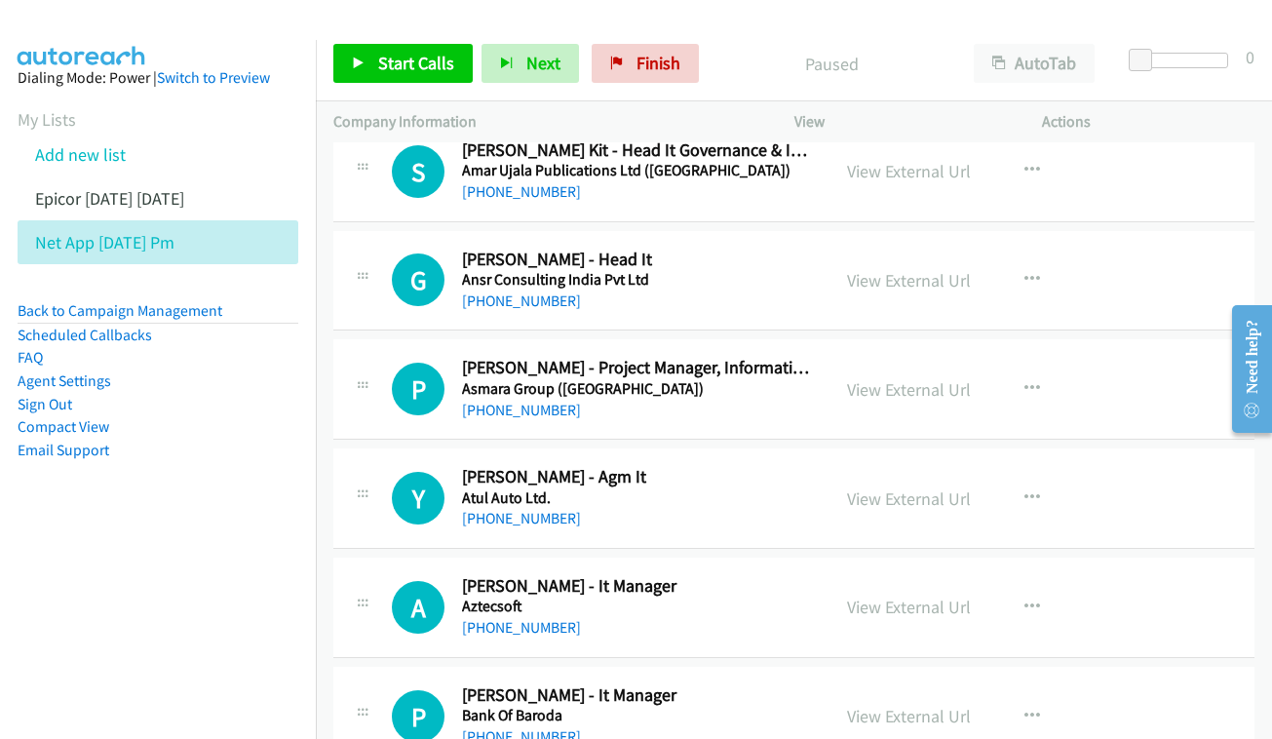
scroll to position [1664, 0]
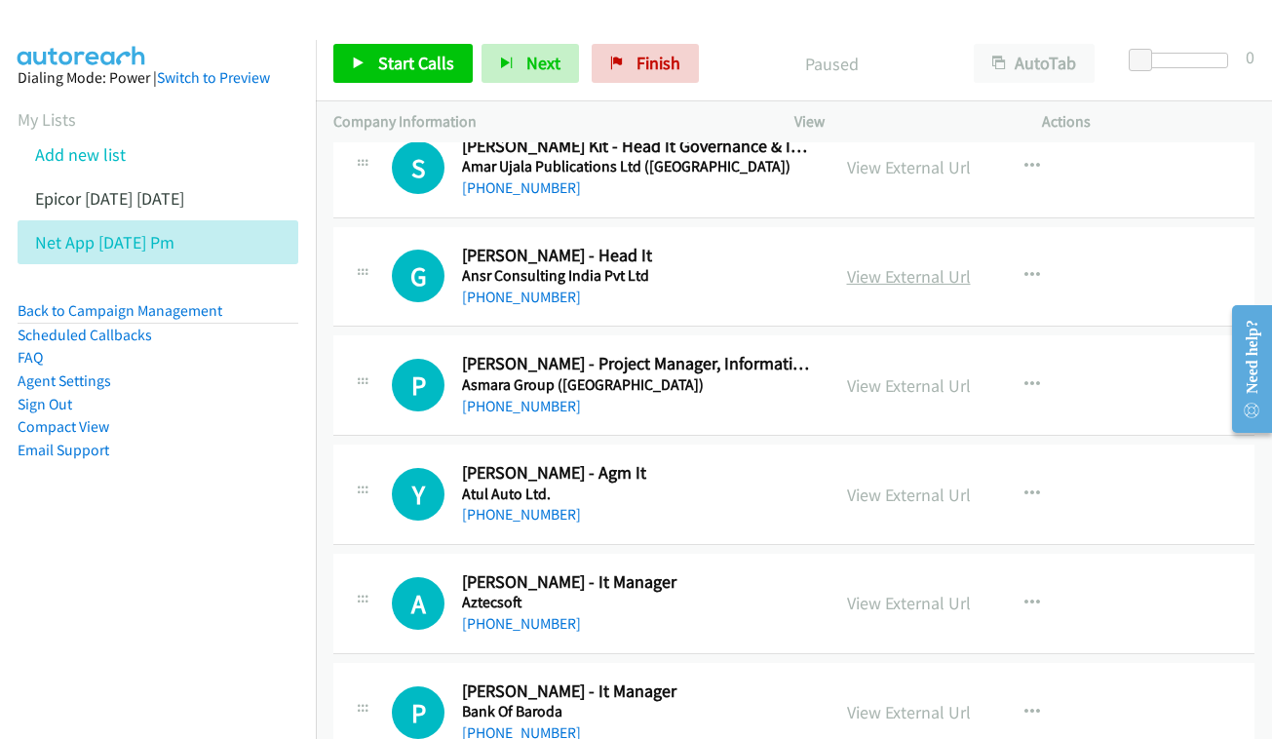
click at [894, 265] on link "View External Url" at bounding box center [909, 276] width 124 height 22
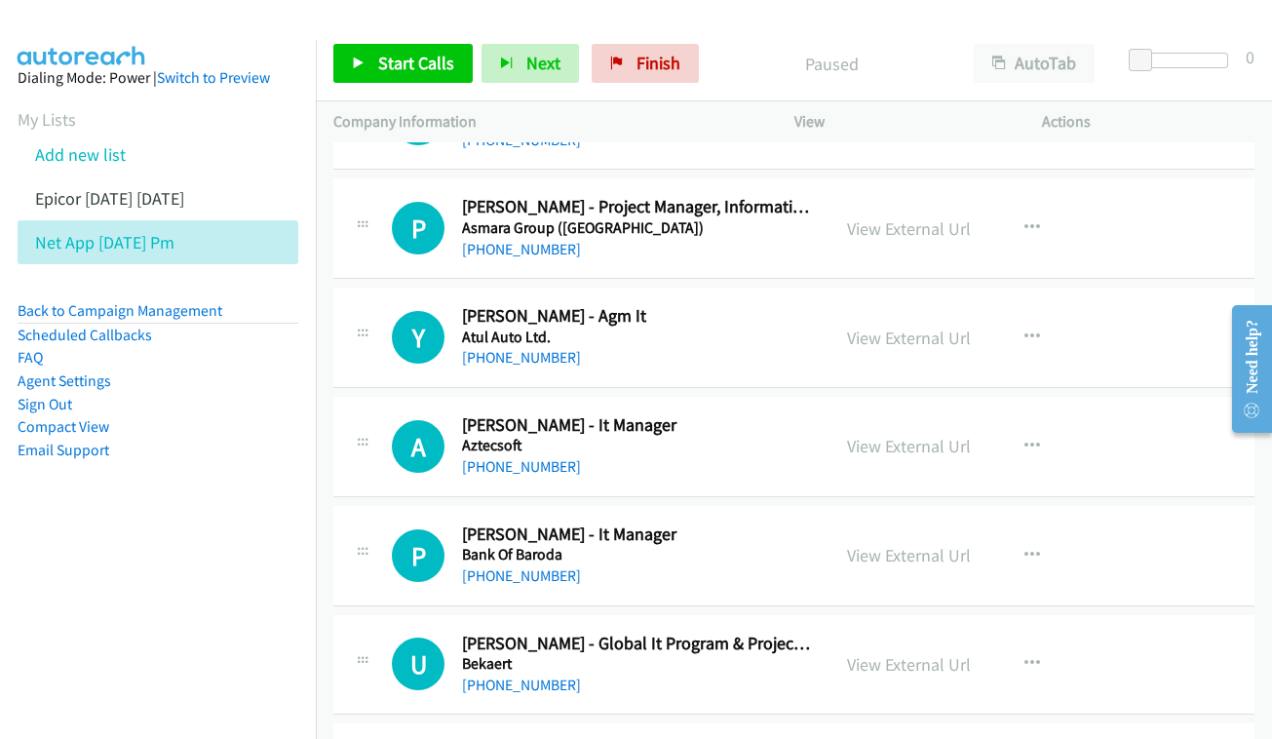
scroll to position [1825, 0]
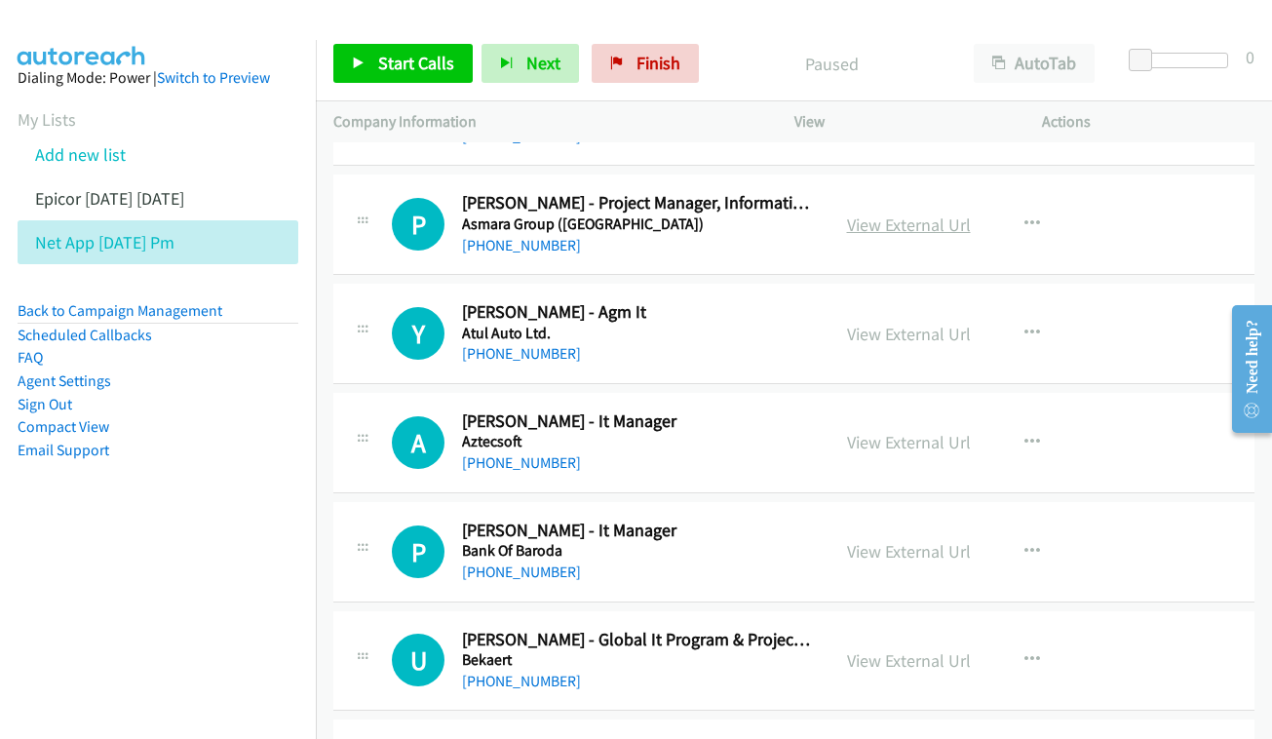
click at [895, 214] on link "View External Url" at bounding box center [909, 225] width 124 height 22
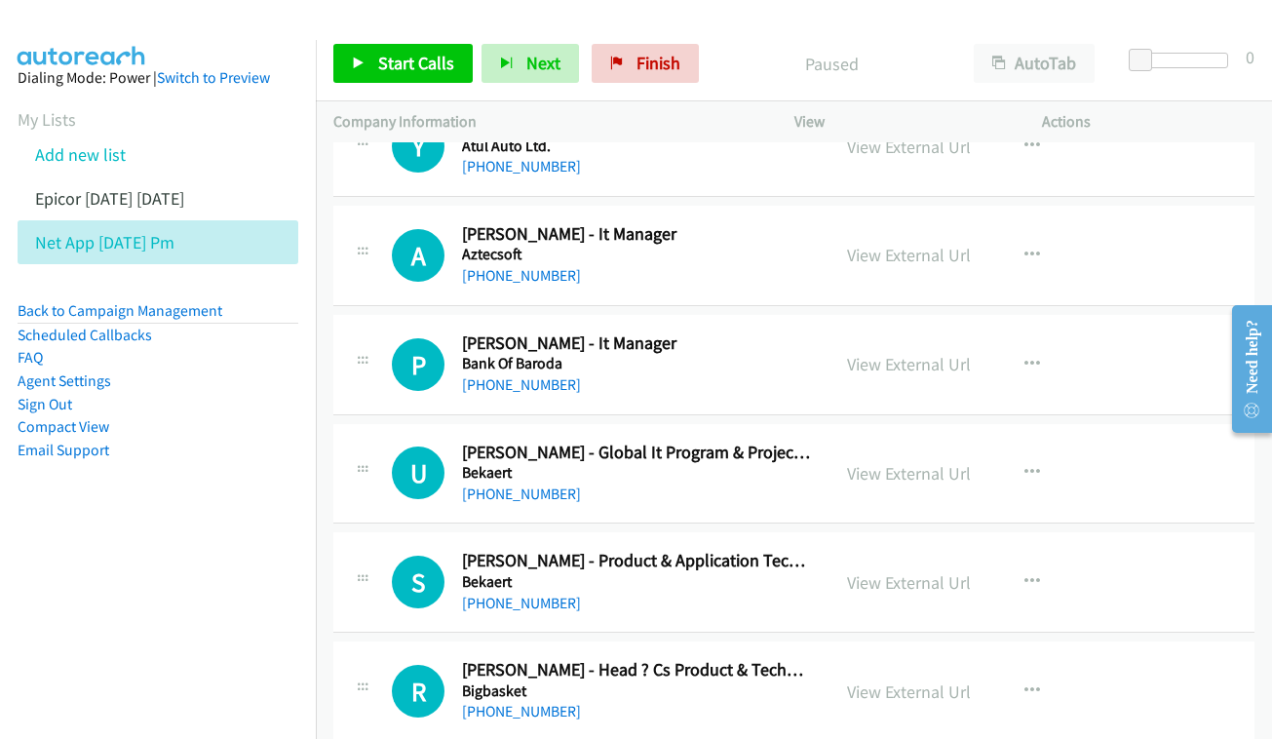
scroll to position [2016, 0]
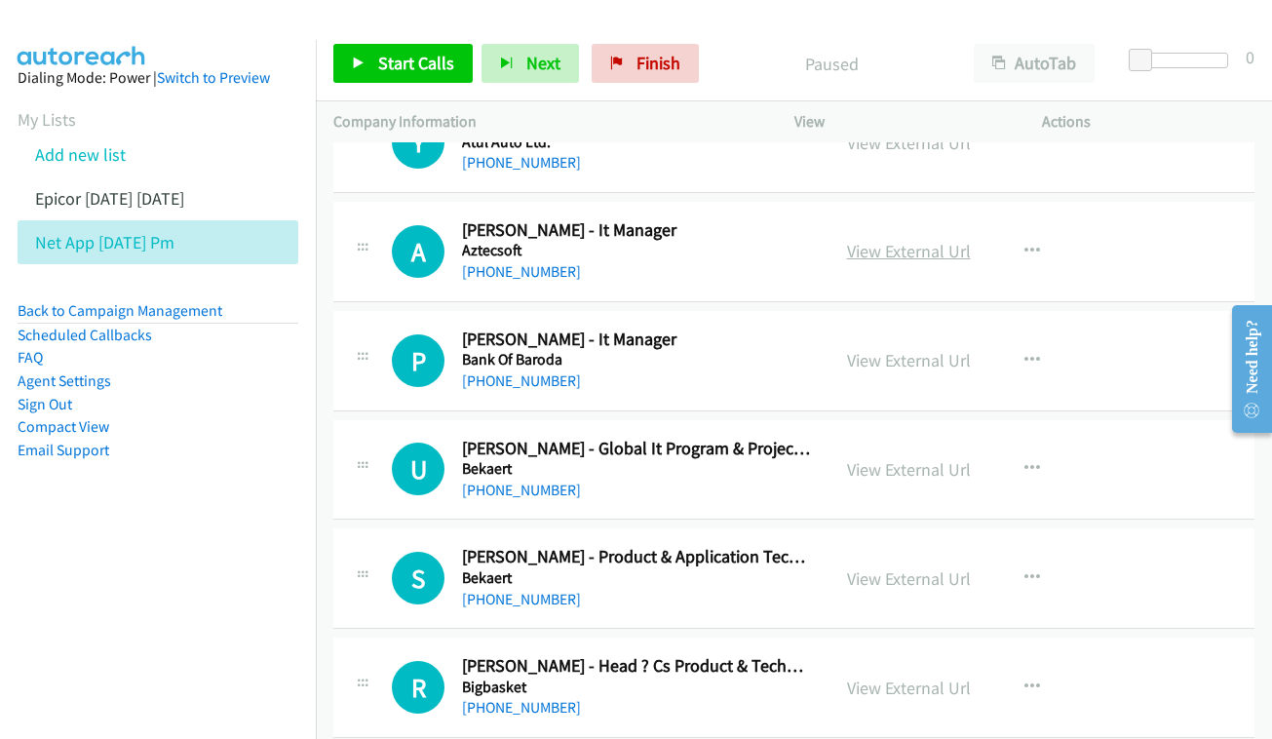
click at [887, 240] on link "View External Url" at bounding box center [909, 251] width 124 height 22
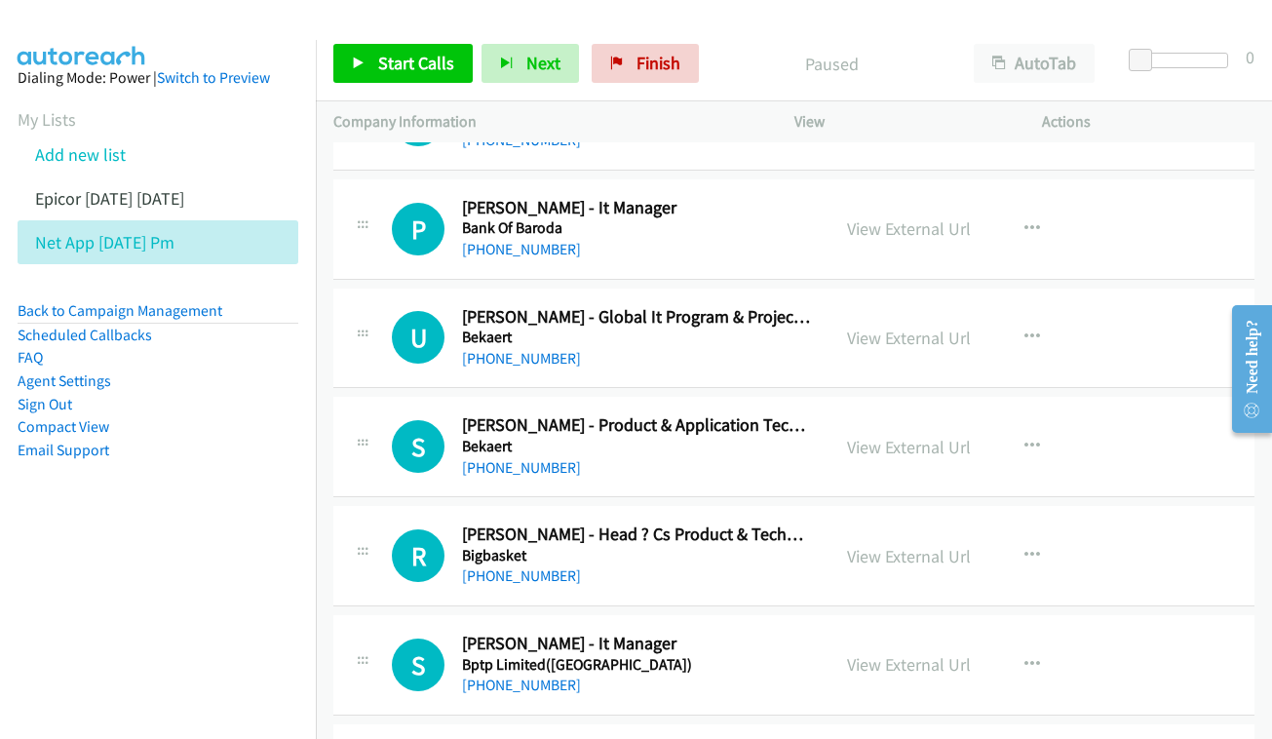
scroll to position [2123, 0]
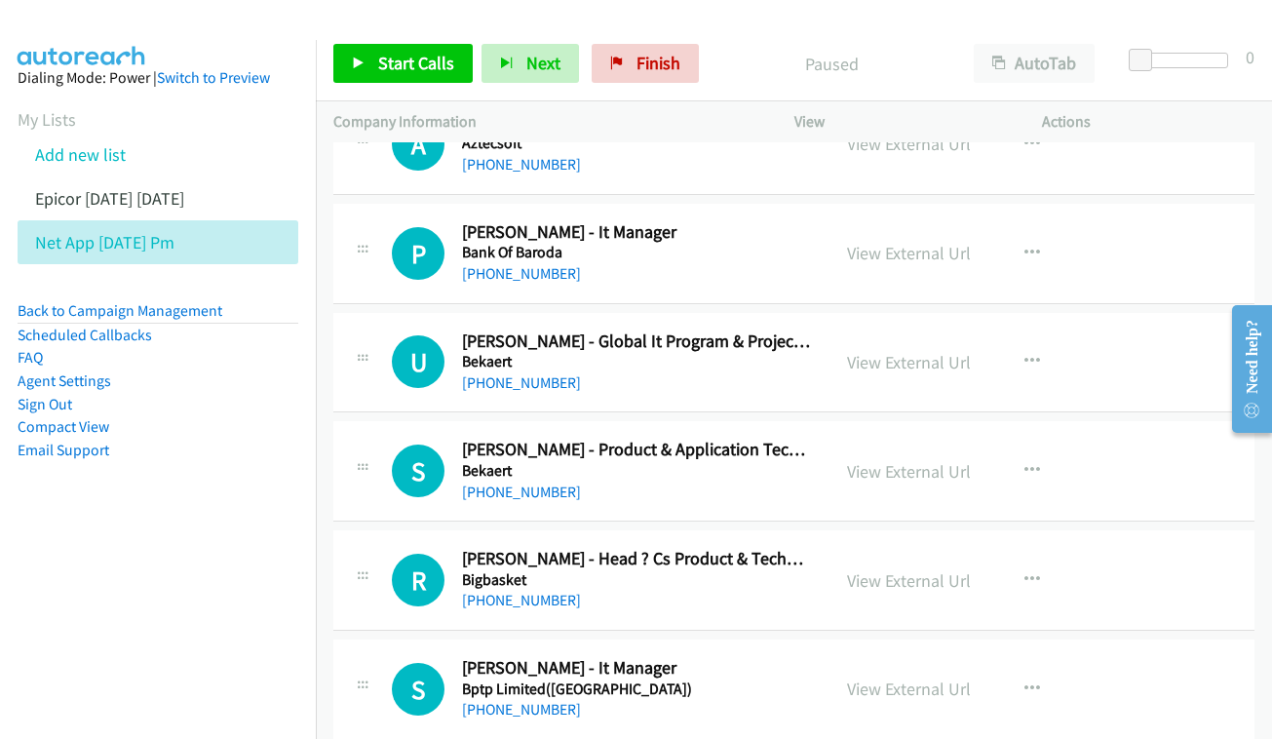
click at [854, 204] on div "P Callback Scheduled [PERSON_NAME] - It Manager Bank Of Baroda [GEOGRAPHIC_DATA…" at bounding box center [793, 254] width 921 height 100
click at [891, 242] on link "View External Url" at bounding box center [909, 253] width 124 height 22
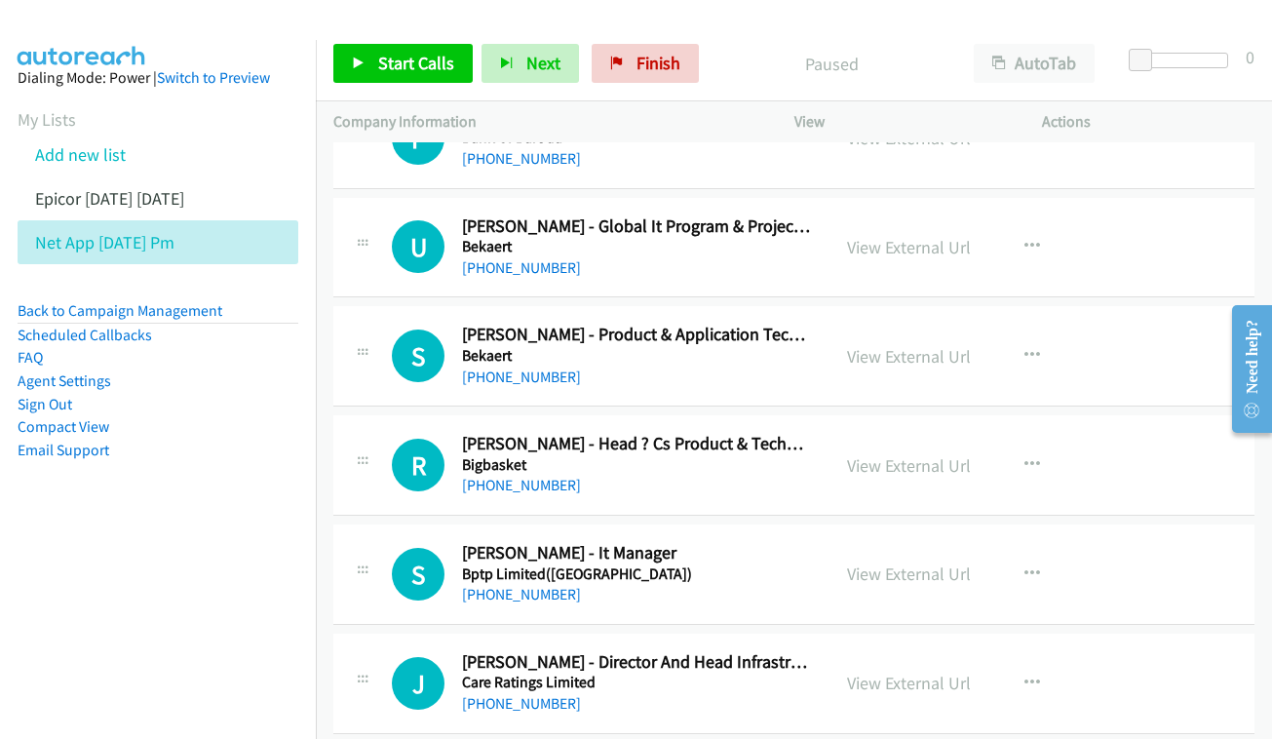
scroll to position [2271, 0]
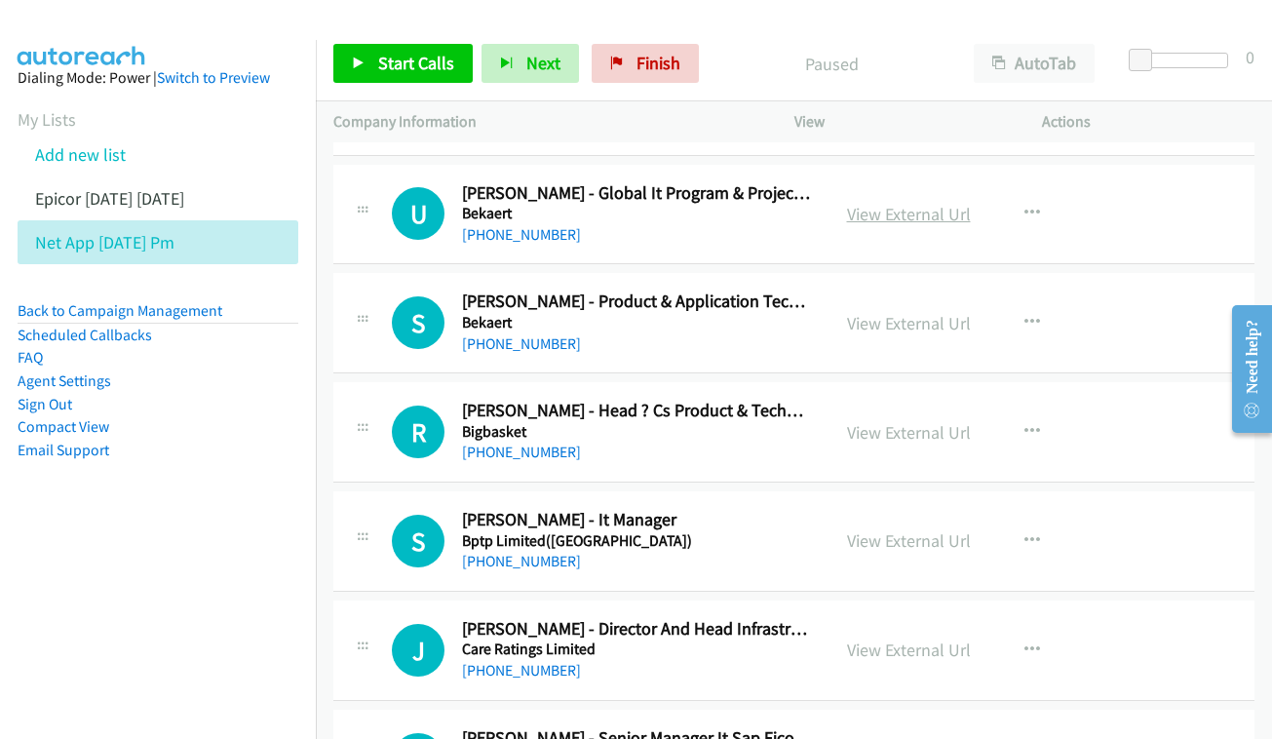
click at [873, 203] on link "View External Url" at bounding box center [909, 214] width 124 height 22
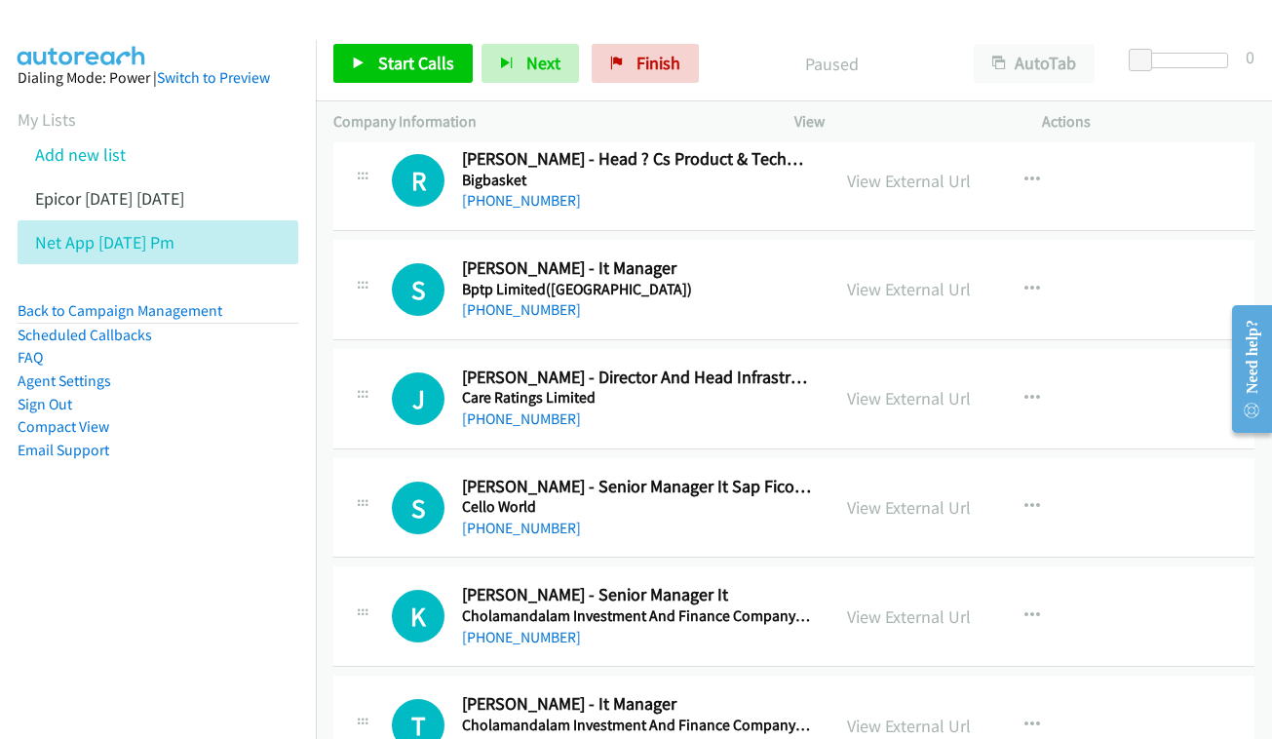
scroll to position [2527, 0]
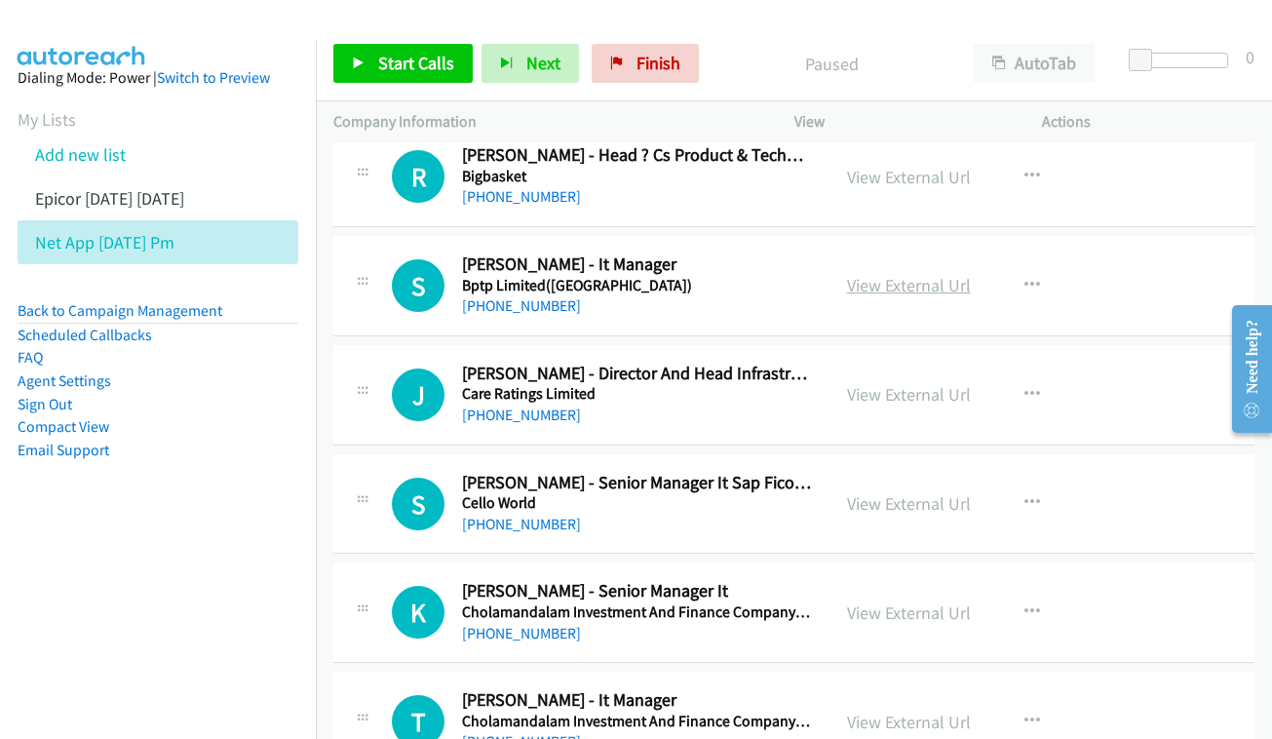
click at [885, 274] on link "View External Url" at bounding box center [909, 285] width 124 height 22
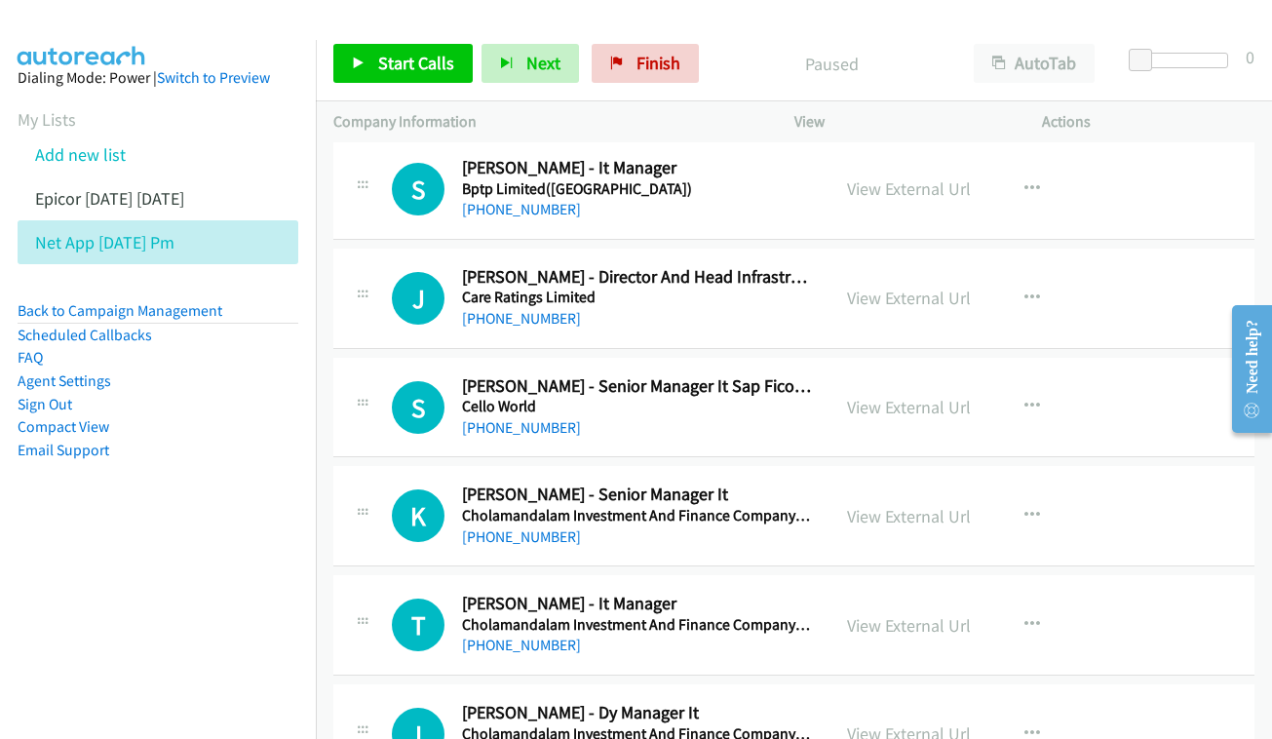
scroll to position [2627, 0]
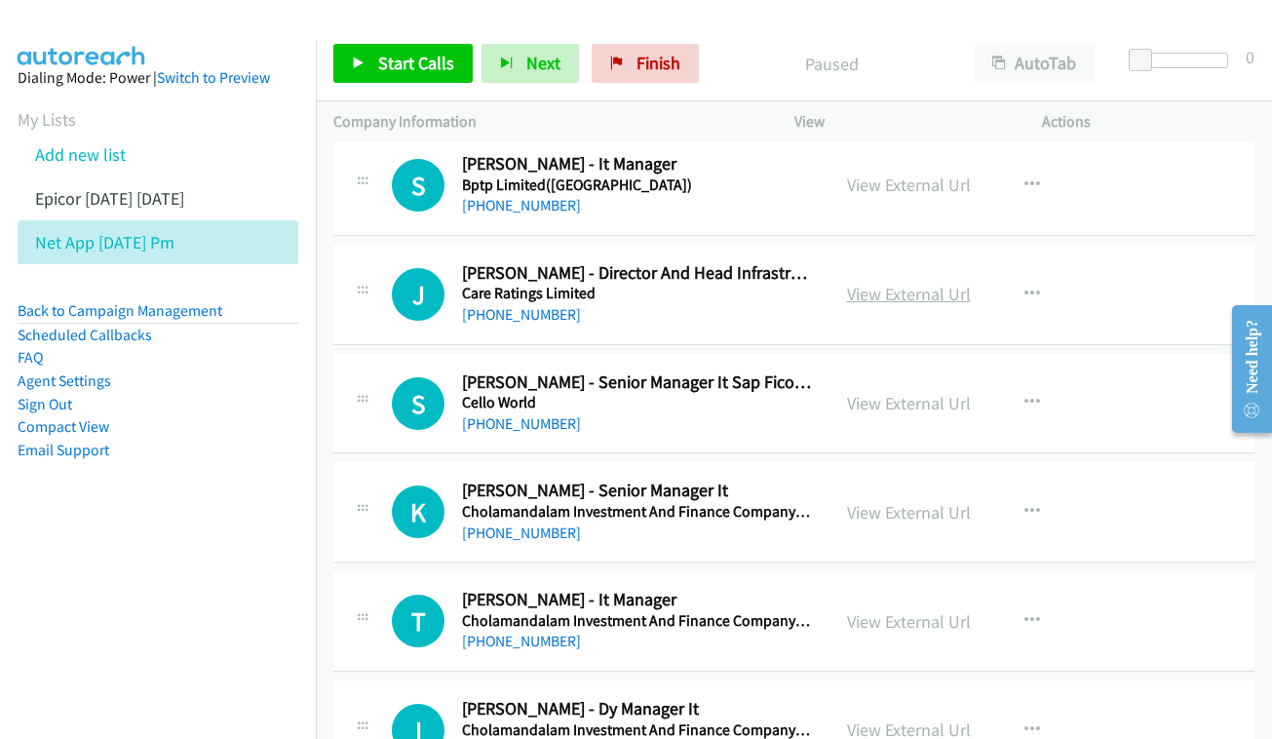
click at [930, 283] on link "View External Url" at bounding box center [909, 294] width 124 height 22
